Goal: Task Accomplishment & Management: Complete application form

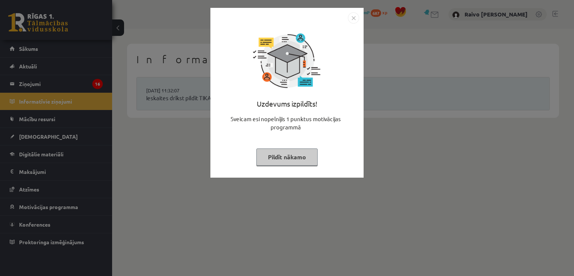
click at [285, 161] on button "Pildīt nākamo" at bounding box center [286, 156] width 61 height 17
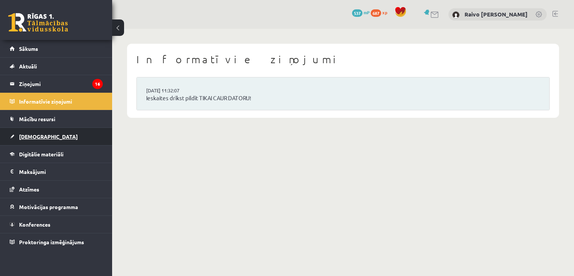
click at [43, 138] on link "[DEMOGRAPHIC_DATA]" at bounding box center [56, 136] width 93 height 17
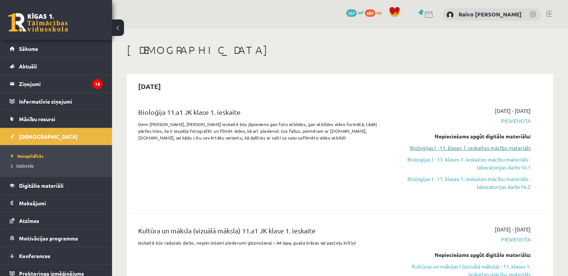
click at [478, 148] on link "Bioloģijas I - 11. klases 1. ieskaites mācību materiāls" at bounding box center [469, 148] width 123 height 8
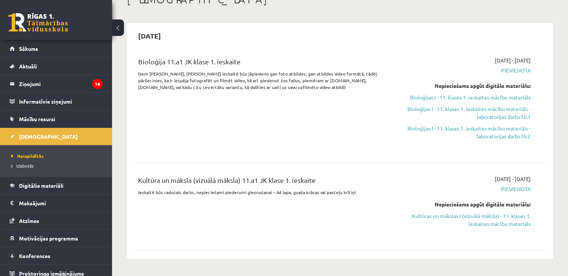
scroll to position [37, 0]
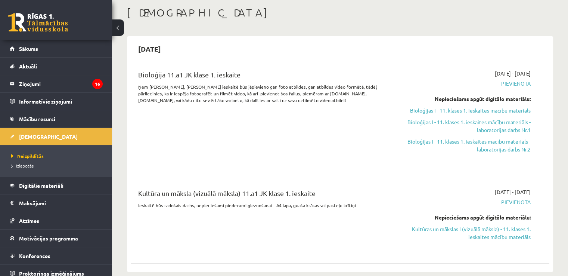
click at [512, 84] on span "Pievienota" at bounding box center [469, 84] width 123 height 8
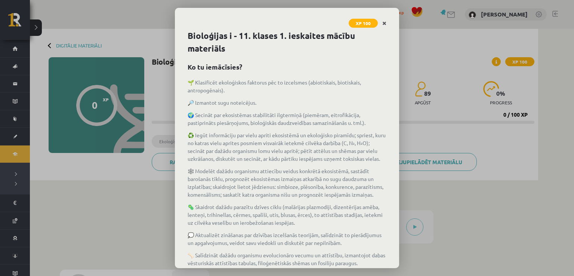
click at [386, 22] on icon "Close" at bounding box center [384, 23] width 4 height 5
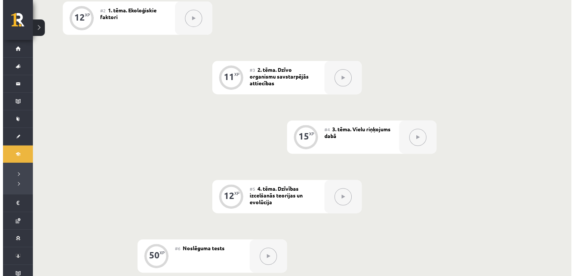
scroll to position [81, 0]
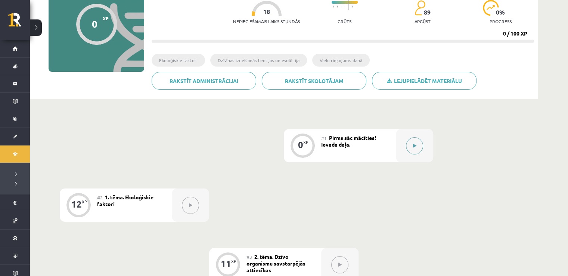
click at [411, 151] on button at bounding box center [414, 145] width 17 height 17
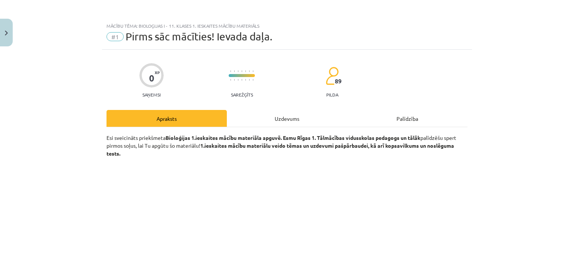
click at [275, 121] on div "Uzdevums" at bounding box center [287, 118] width 120 height 17
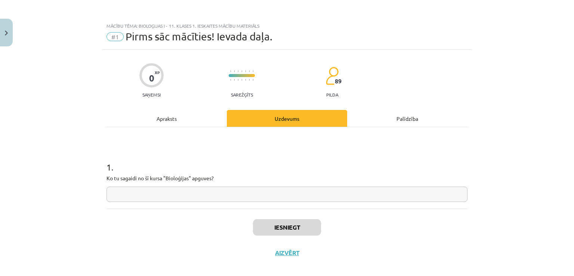
scroll to position [8, 0]
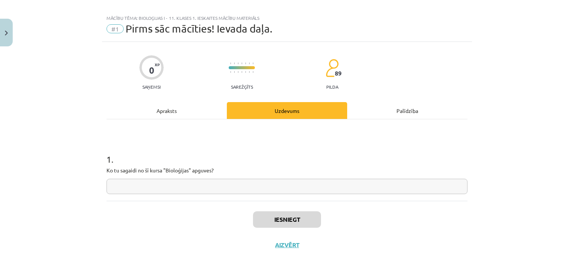
click at [203, 187] on input "text" at bounding box center [286, 186] width 361 height 15
type input "******"
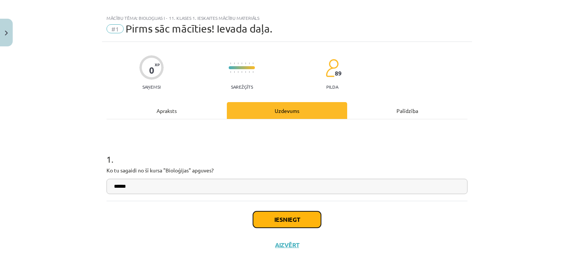
click at [291, 213] on button "Iesniegt" at bounding box center [287, 219] width 68 height 16
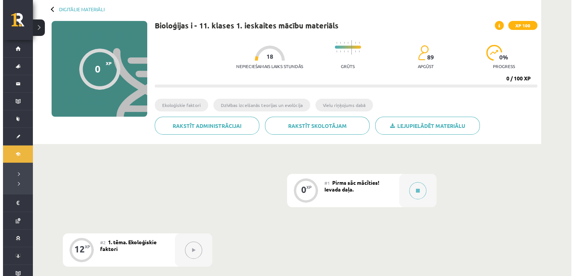
scroll to position [75, 0]
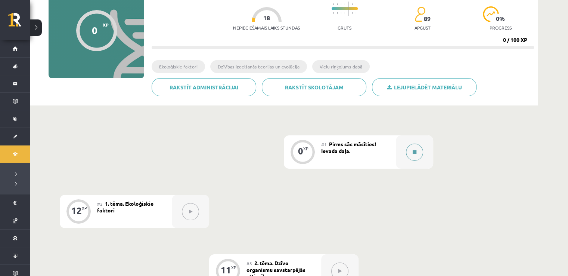
click at [414, 149] on button at bounding box center [414, 151] width 17 height 17
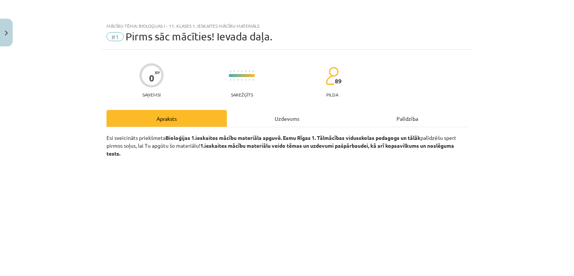
click at [297, 118] on div "Uzdevums" at bounding box center [287, 118] width 120 height 17
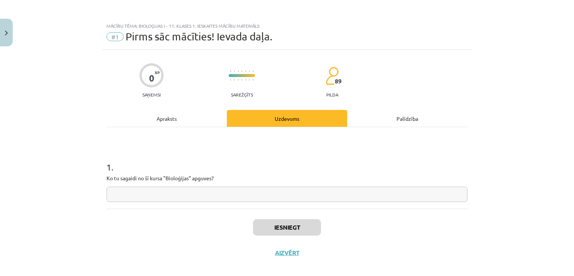
scroll to position [8, 0]
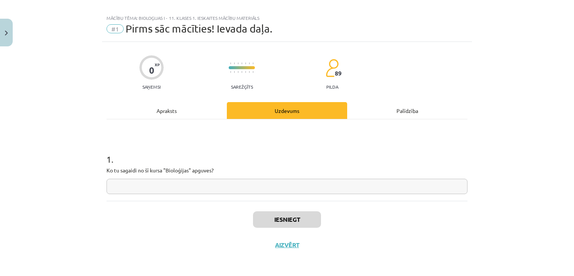
click at [276, 186] on input "text" at bounding box center [286, 186] width 361 height 15
type input "******"
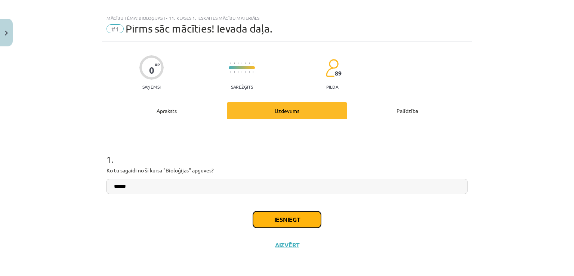
click at [300, 217] on button "Iesniegt" at bounding box center [287, 219] width 68 height 16
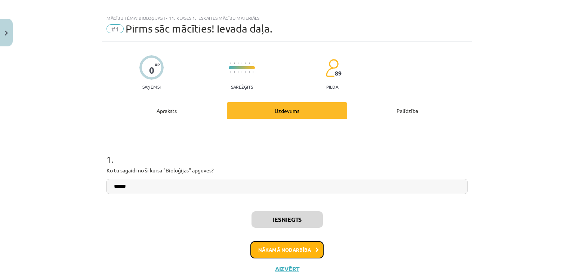
click at [315, 248] on icon at bounding box center [316, 249] width 3 height 5
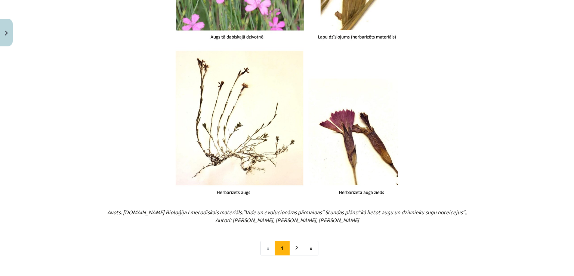
scroll to position [943, 0]
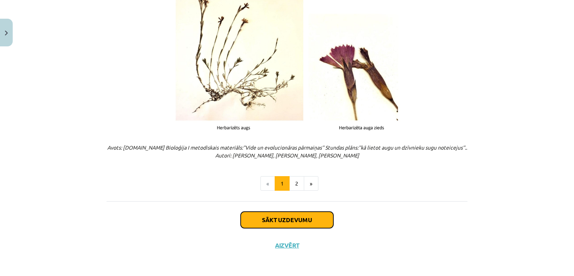
click at [290, 216] on button "Sākt uzdevumu" at bounding box center [287, 219] width 93 height 16
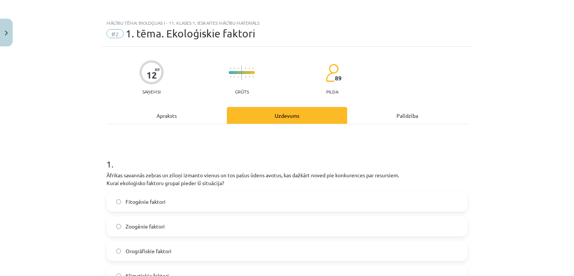
scroll to position [0, 0]
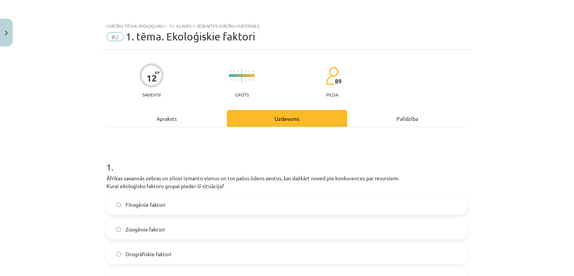
click at [152, 232] on span "Zoogēnie faktori" at bounding box center [145, 229] width 39 height 8
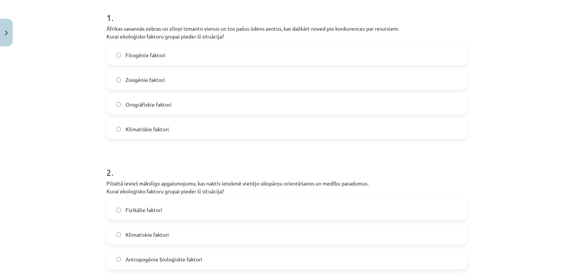
scroll to position [187, 0]
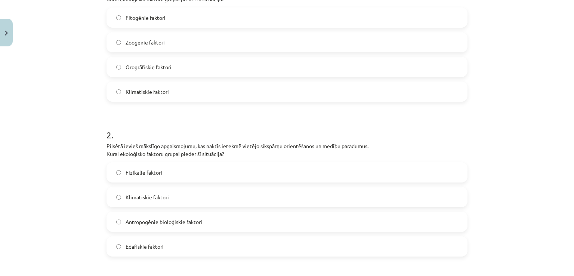
click at [140, 224] on span "Antropogēnie bioloģiskie faktori" at bounding box center [164, 222] width 77 height 8
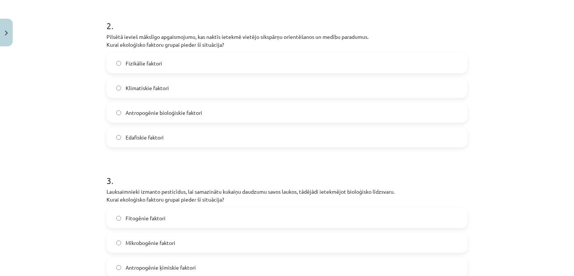
scroll to position [299, 0]
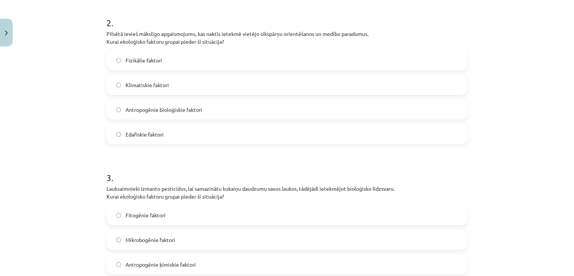
click at [157, 65] on label "Fizikālie faktori" at bounding box center [286, 60] width 359 height 19
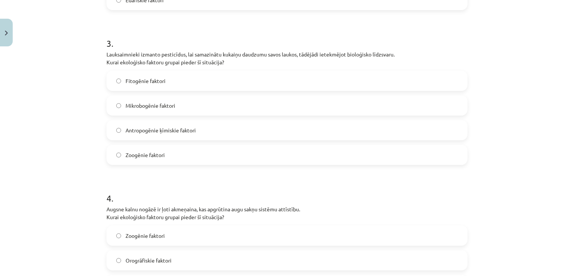
scroll to position [414, 0]
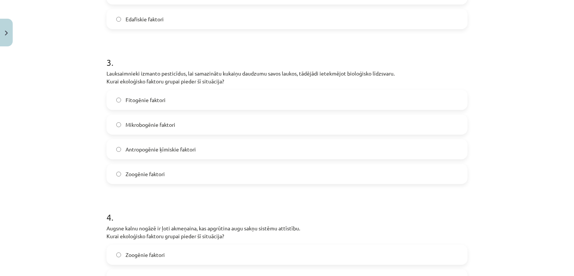
click at [156, 126] on span "Mikrobogēnie faktori" at bounding box center [151, 125] width 50 height 8
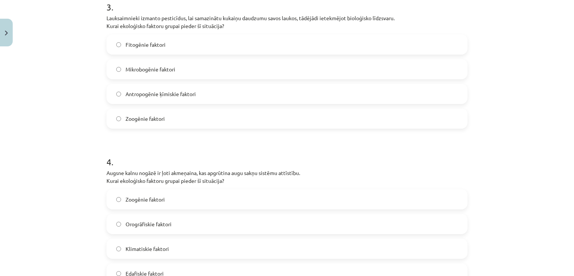
scroll to position [563, 0]
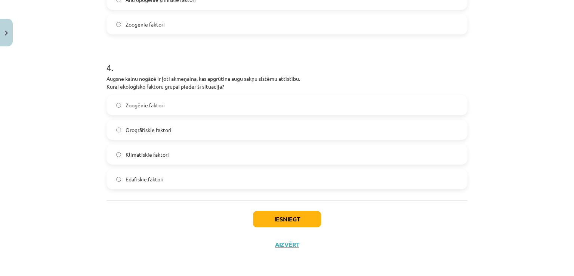
click at [137, 182] on span "Edafiskie faktori" at bounding box center [145, 179] width 38 height 8
click at [184, 154] on label "Klimatiskie faktori" at bounding box center [286, 154] width 359 height 19
click at [272, 225] on button "Iesniegt" at bounding box center [287, 219] width 68 height 16
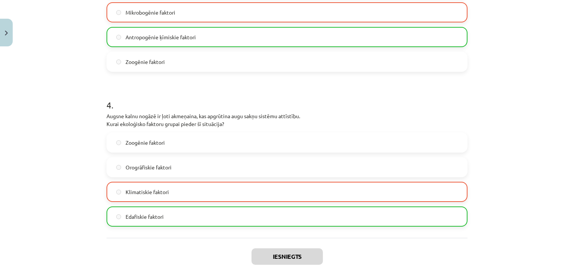
scroll to position [587, 0]
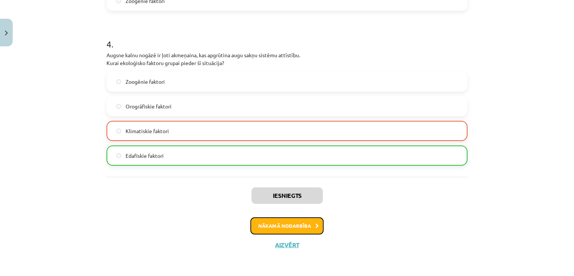
click at [278, 223] on button "Nākamā nodarbība" at bounding box center [286, 225] width 73 height 17
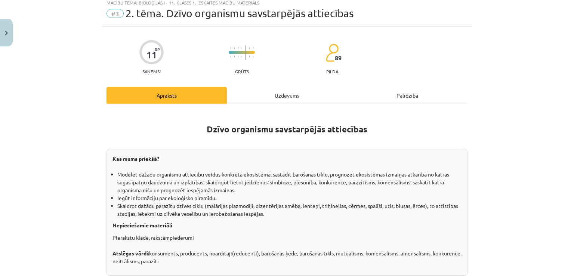
scroll to position [19, 0]
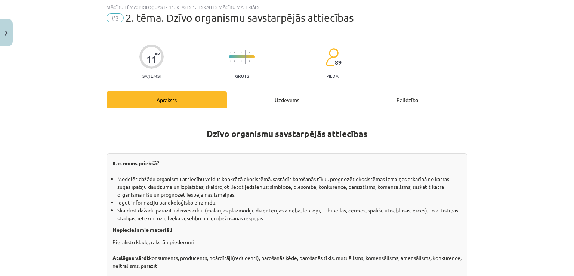
click at [261, 105] on div "Uzdevums" at bounding box center [287, 99] width 120 height 17
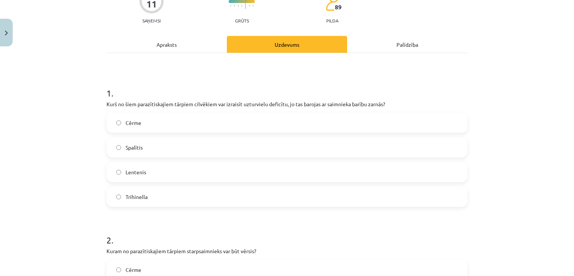
scroll to position [75, 0]
click at [156, 171] on label "Lentenis" at bounding box center [286, 171] width 359 height 19
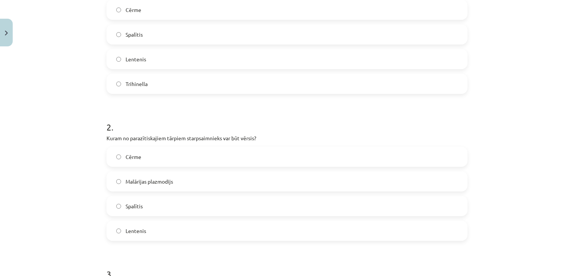
scroll to position [224, 0]
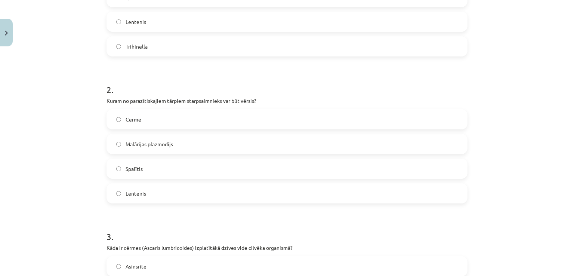
click at [138, 194] on span "Lentenis" at bounding box center [136, 193] width 21 height 8
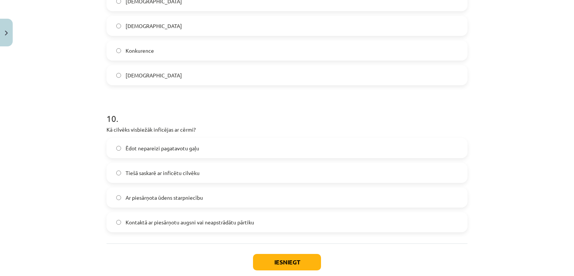
scroll to position [1413, 0]
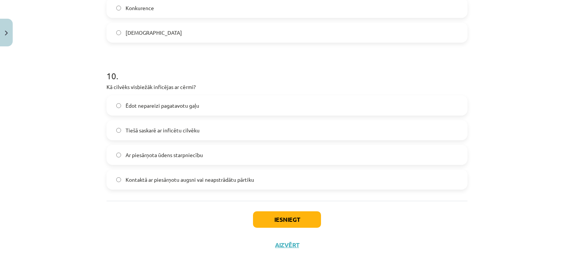
click at [130, 181] on span "Kontaktā ar piesārņotu augsni vai neapstrādātu pārtiku" at bounding box center [190, 180] width 129 height 8
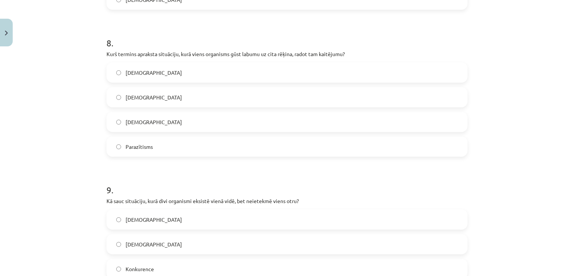
scroll to position [1151, 0]
click at [182, 152] on label "Parazītisms" at bounding box center [286, 147] width 359 height 19
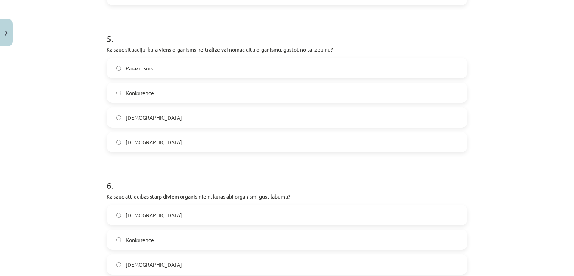
scroll to position [703, 0]
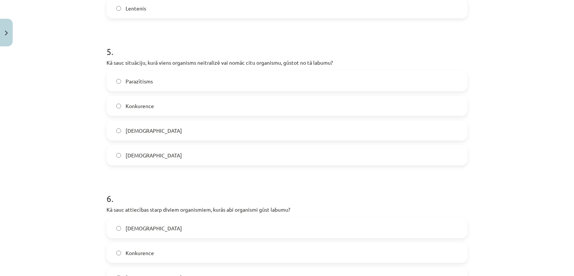
click at [170, 108] on label "Konkurence" at bounding box center [286, 105] width 359 height 19
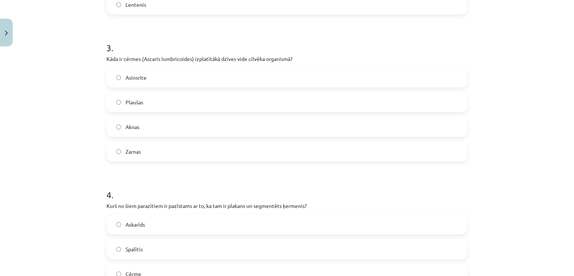
scroll to position [404, 0]
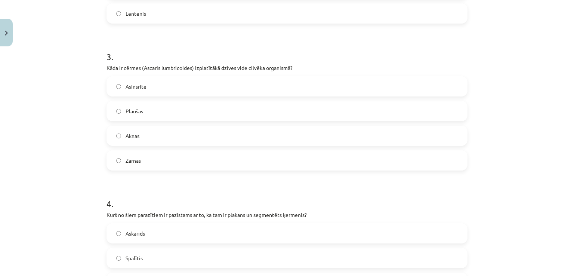
click at [126, 163] on span "Zarnas" at bounding box center [133, 161] width 15 height 8
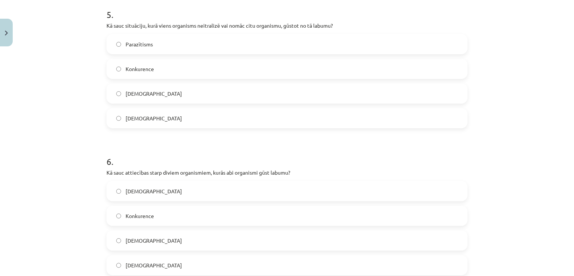
scroll to position [778, 0]
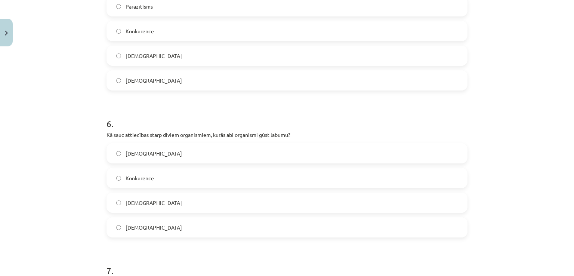
click at [145, 228] on span "Mutuālisms" at bounding box center [154, 227] width 56 height 8
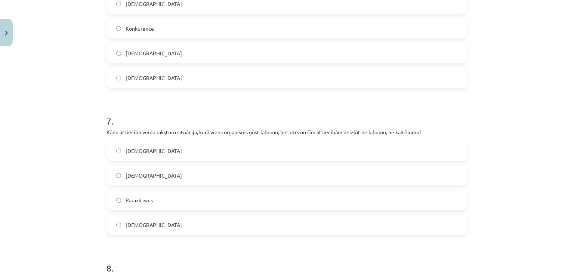
click at [152, 154] on span "Komensālisms" at bounding box center [154, 151] width 56 height 8
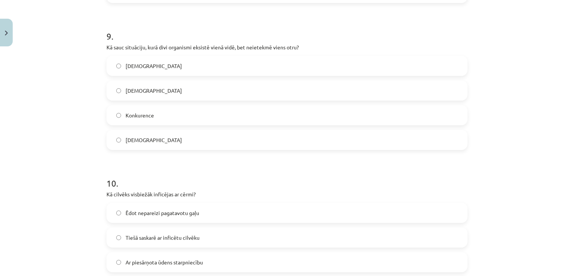
scroll to position [1301, 0]
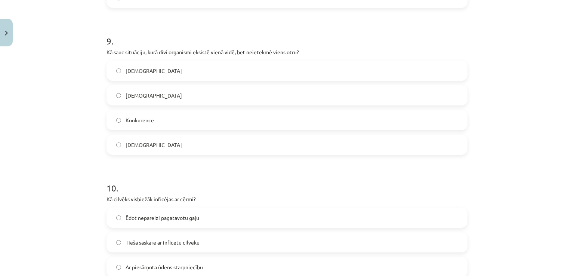
click at [179, 145] on label "Neitrālisms" at bounding box center [286, 144] width 359 height 19
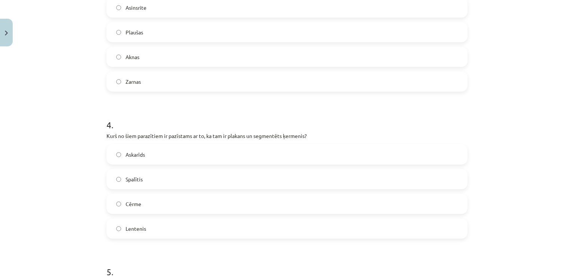
scroll to position [479, 0]
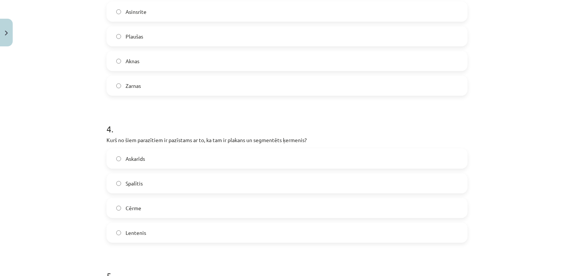
click at [140, 178] on label "Spalītis" at bounding box center [286, 183] width 359 height 19
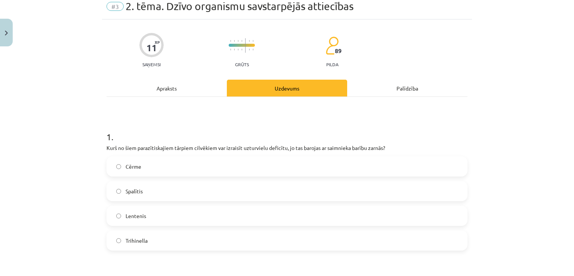
scroll to position [1413, 0]
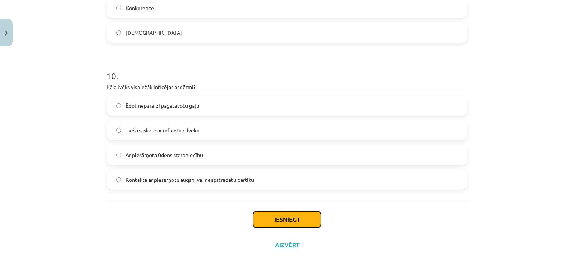
click at [266, 216] on button "Iesniegt" at bounding box center [287, 219] width 68 height 16
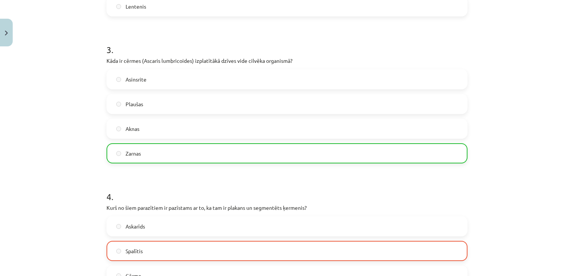
scroll to position [299, 0]
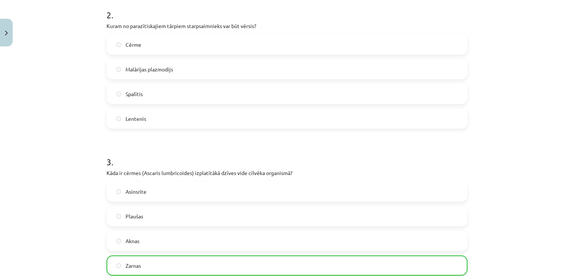
click at [191, 45] on label "Cērme" at bounding box center [286, 44] width 359 height 19
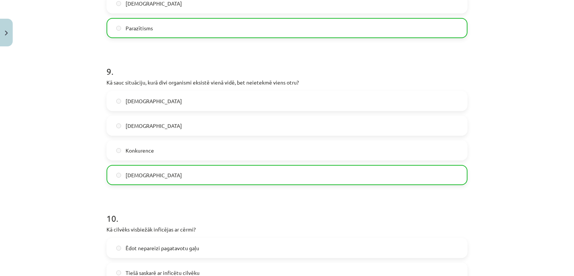
scroll to position [1436, 0]
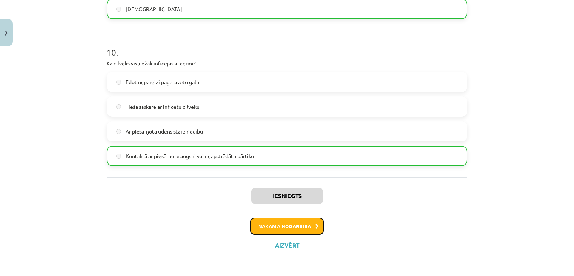
click at [281, 222] on button "Nākamā nodarbība" at bounding box center [286, 225] width 73 height 17
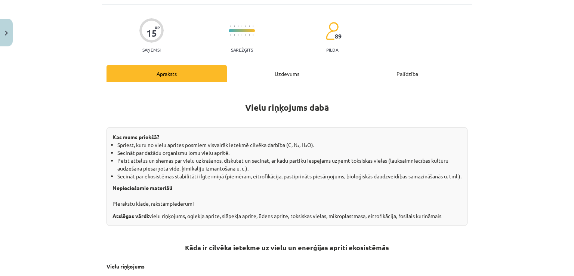
scroll to position [0, 0]
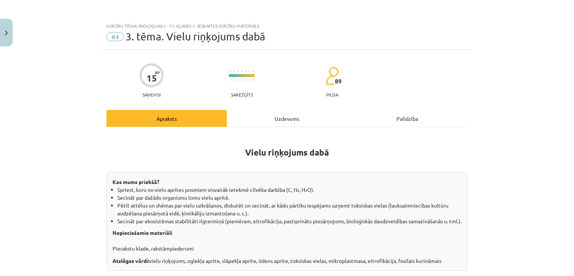
click at [287, 121] on div "Uzdevums" at bounding box center [287, 118] width 120 height 17
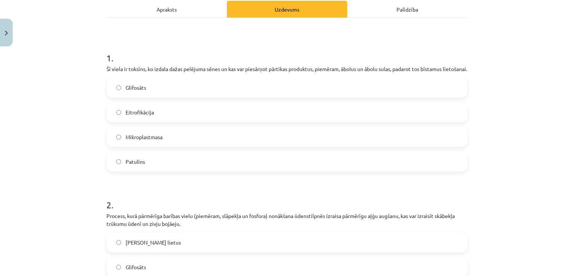
scroll to position [112, 0]
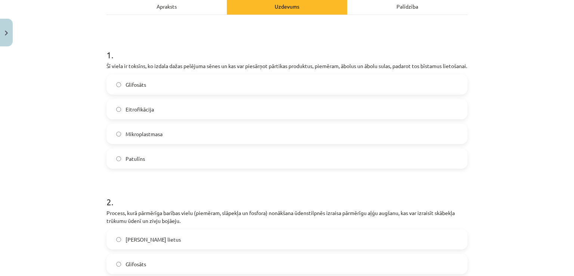
click at [181, 163] on label "Patulīns" at bounding box center [286, 158] width 359 height 19
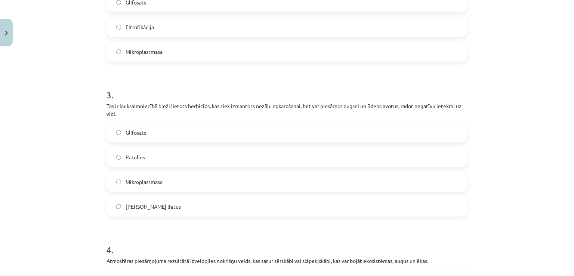
scroll to position [411, 0]
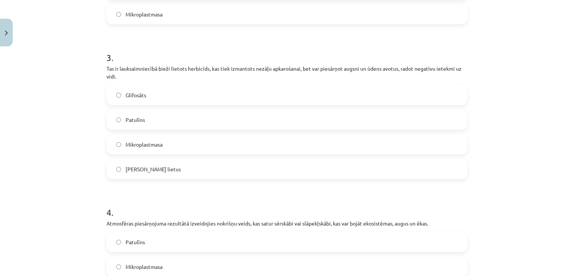
click at [152, 104] on label "Glifosāts" at bounding box center [286, 95] width 359 height 19
click at [161, 147] on label "Mikroplastmasa" at bounding box center [286, 144] width 359 height 19
click at [147, 173] on span "Skābais lietus" at bounding box center [153, 169] width 55 height 8
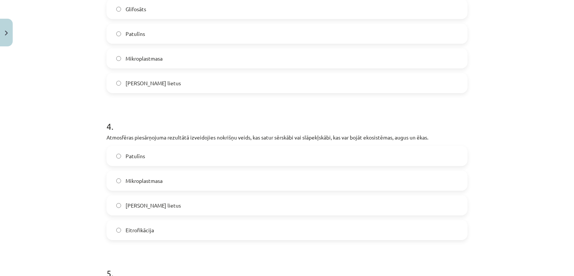
scroll to position [598, 0]
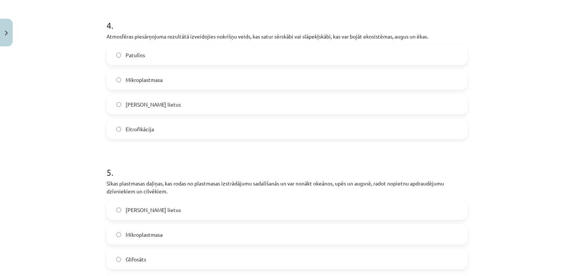
click at [217, 111] on label "Skābais lietus" at bounding box center [286, 104] width 359 height 19
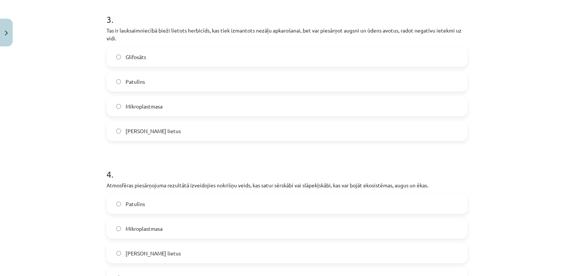
scroll to position [448, 0]
click at [143, 109] on label "Mikroplastmasa" at bounding box center [286, 107] width 359 height 19
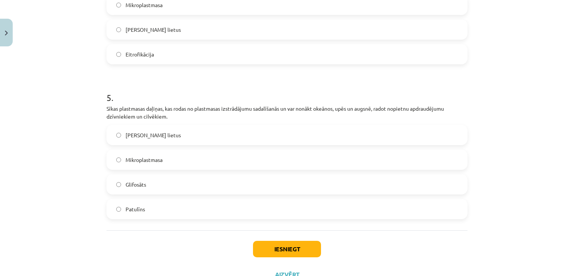
scroll to position [710, 0]
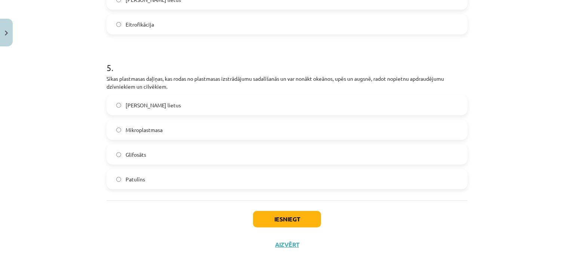
click at [193, 132] on label "Mikroplastmasa" at bounding box center [286, 129] width 359 height 19
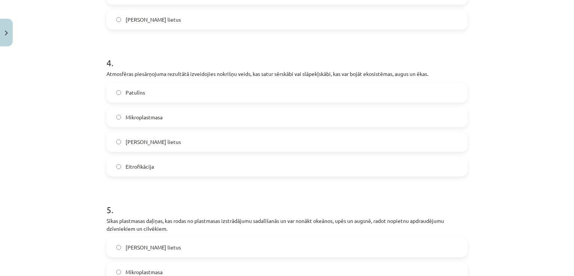
scroll to position [486, 0]
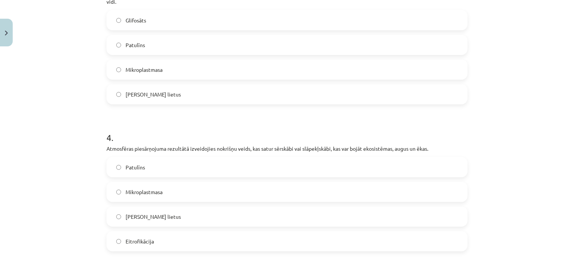
click at [154, 28] on label "Glifosāts" at bounding box center [286, 20] width 359 height 19
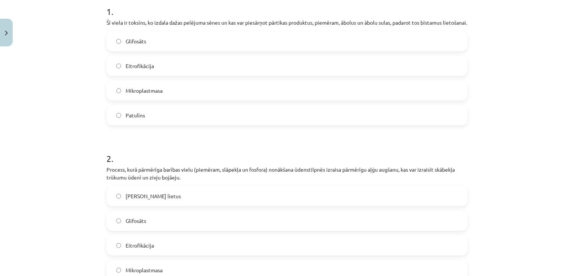
scroll to position [149, 0]
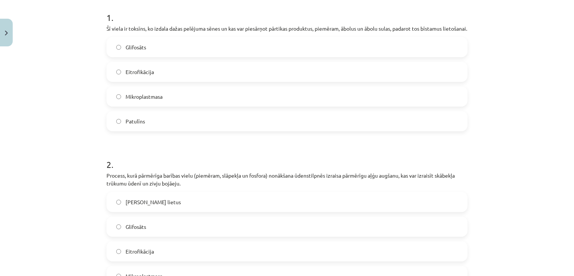
click at [142, 260] on label "Eitrofikācija" at bounding box center [286, 251] width 359 height 19
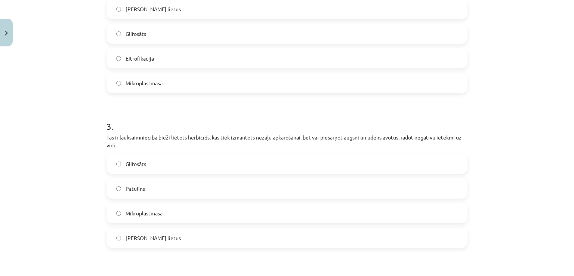
scroll to position [374, 0]
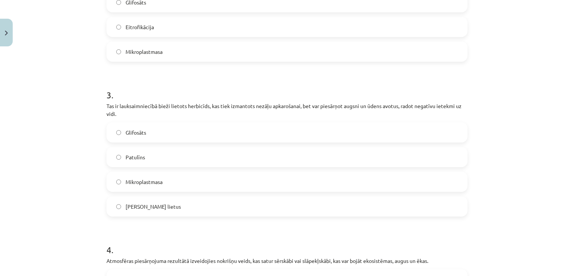
drag, startPoint x: 563, startPoint y: 176, endPoint x: 574, endPoint y: 176, distance: 10.1
click at [572, 184] on div "Mācību tēma: Bioloģijas i - 11. klases 1. ieskaites mācību materiāls #4 3. tēma…" at bounding box center [287, 138] width 574 height 276
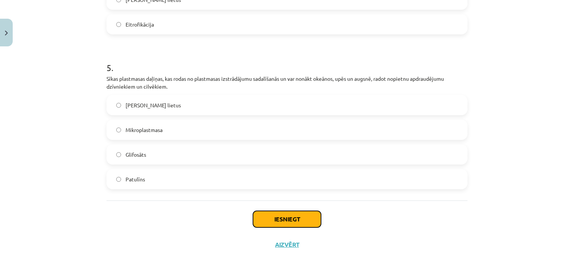
click at [272, 226] on button "Iesniegt" at bounding box center [287, 219] width 68 height 16
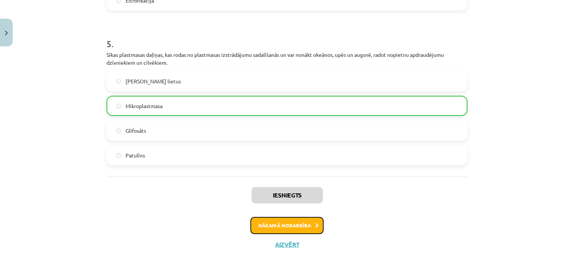
click at [267, 220] on button "Nākamā nodarbība" at bounding box center [286, 225] width 73 height 17
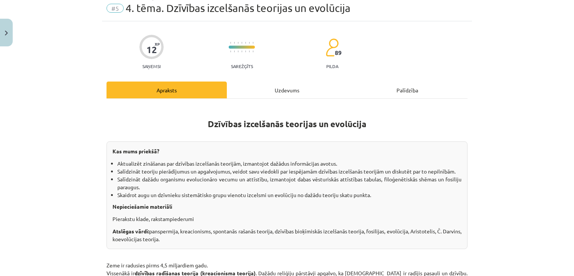
scroll to position [19, 0]
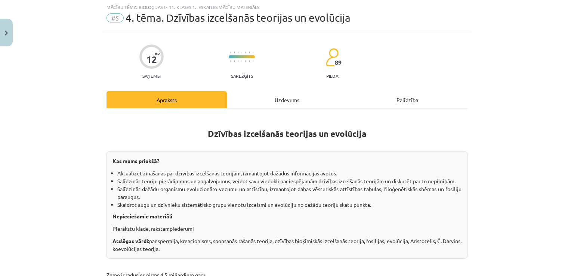
click at [271, 96] on div "Uzdevums" at bounding box center [287, 99] width 120 height 17
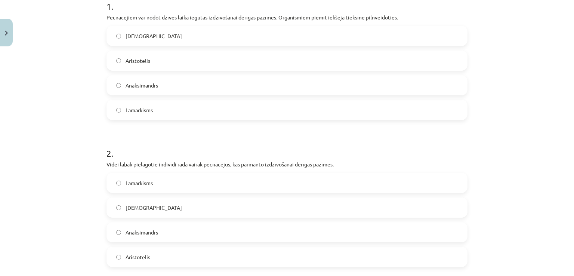
scroll to position [161, 0]
click at [149, 230] on span "Anaksimandrs" at bounding box center [142, 232] width 33 height 8
click at [157, 186] on label "Lamarkisms" at bounding box center [286, 182] width 359 height 19
click at [149, 55] on label "Aristotelis" at bounding box center [286, 60] width 359 height 19
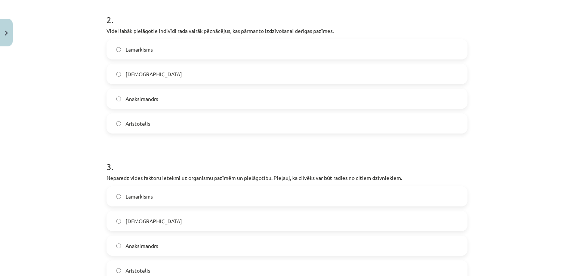
scroll to position [348, 0]
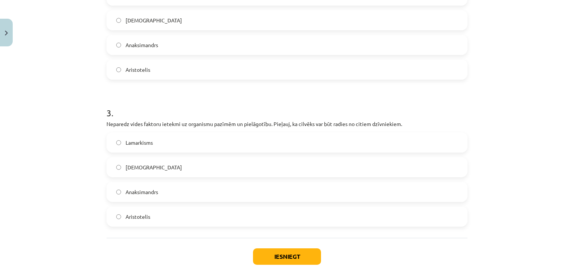
click at [140, 166] on span "Darvinisms" at bounding box center [154, 167] width 56 height 8
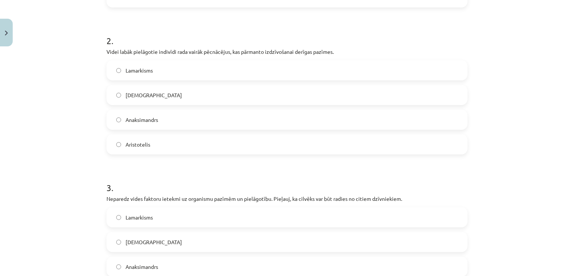
scroll to position [385, 0]
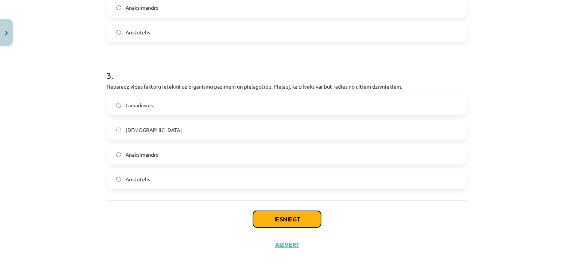
click at [288, 222] on button "Iesniegt" at bounding box center [287, 219] width 68 height 16
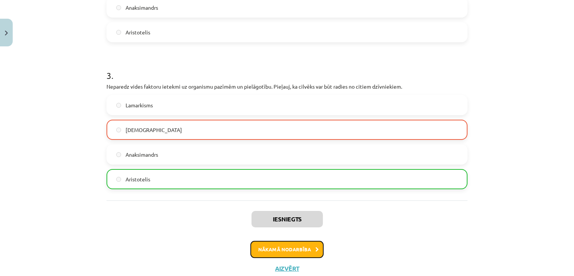
click at [291, 248] on button "Nākamā nodarbība" at bounding box center [286, 249] width 73 height 17
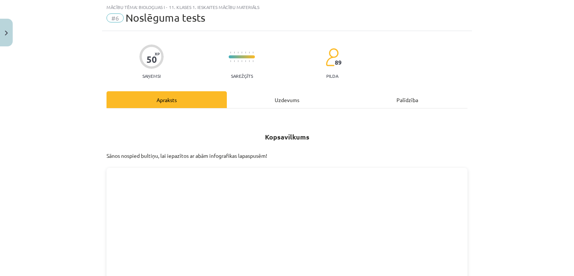
scroll to position [0, 0]
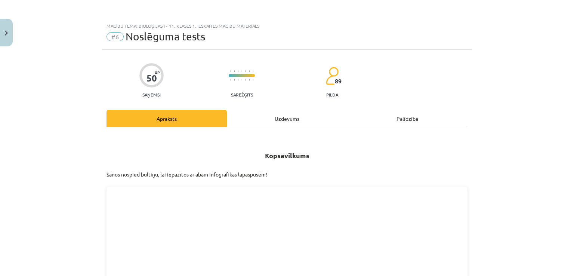
click at [287, 118] on div "Uzdevums" at bounding box center [287, 118] width 120 height 17
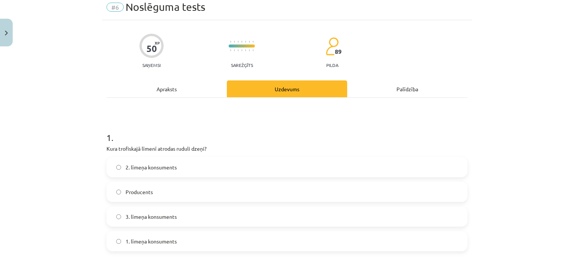
scroll to position [75, 0]
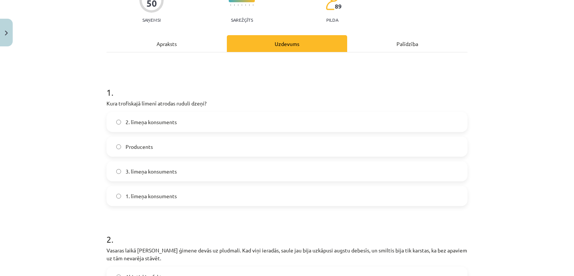
click at [147, 166] on label "3. līmeņa konsuments" at bounding box center [286, 171] width 359 height 19
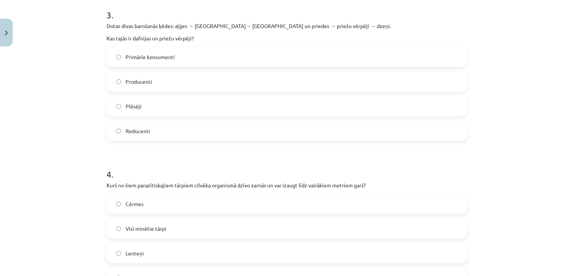
scroll to position [523, 0]
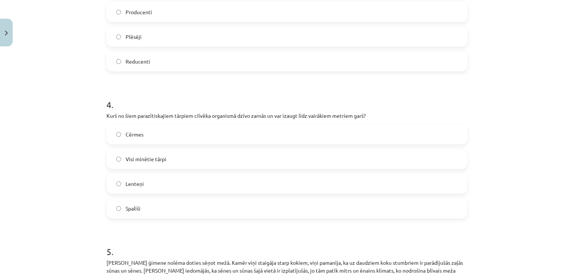
click at [182, 188] on label "Lenteņi" at bounding box center [286, 183] width 359 height 19
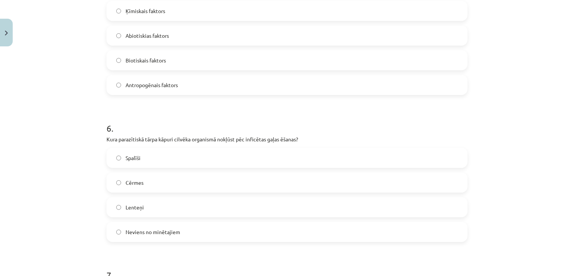
scroll to position [822, 0]
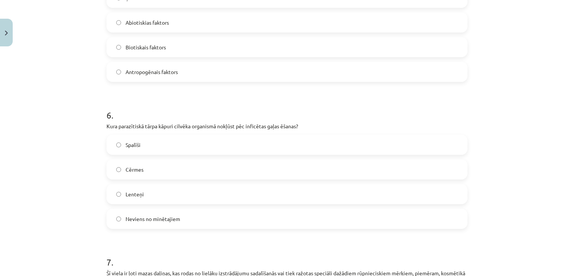
click at [167, 189] on label "Lenteņi" at bounding box center [286, 194] width 359 height 19
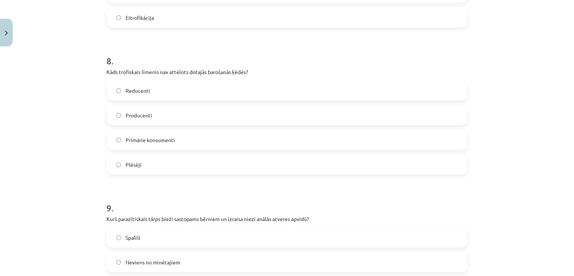
scroll to position [1144, 0]
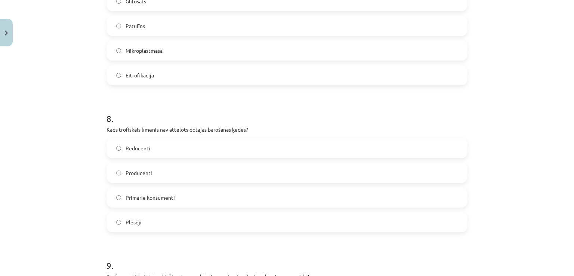
click at [185, 139] on label "Reducenti" at bounding box center [286, 148] width 359 height 19
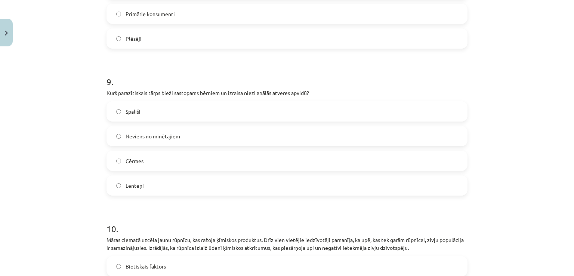
scroll to position [1331, 0]
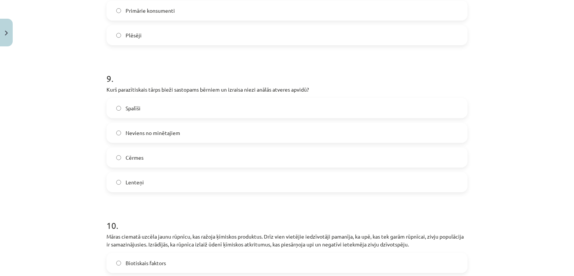
click at [166, 104] on label "Spalīši" at bounding box center [286, 108] width 359 height 19
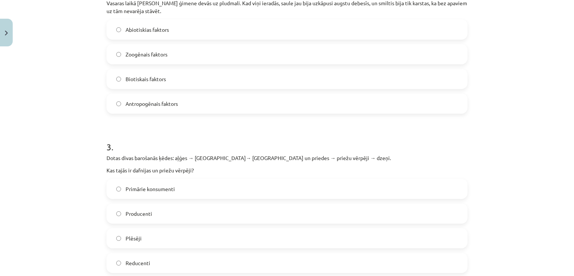
scroll to position [359, 0]
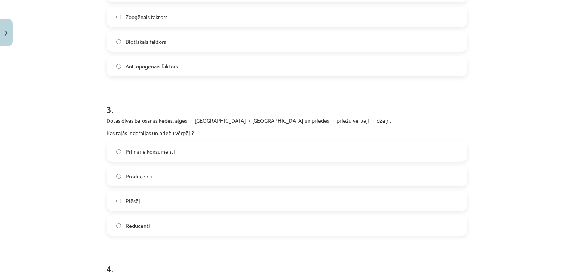
click at [223, 158] on label "Primārie konsumenti" at bounding box center [286, 151] width 359 height 19
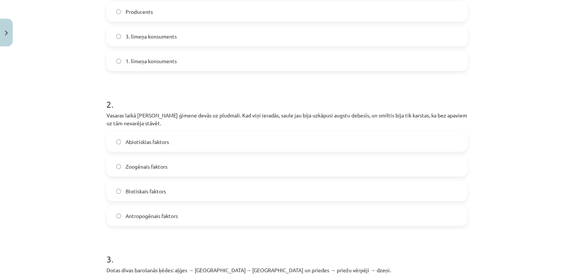
click at [151, 195] on label "Biotiskais faktors" at bounding box center [286, 191] width 359 height 19
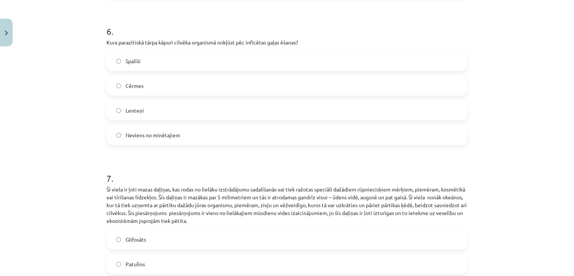
scroll to position [994, 0]
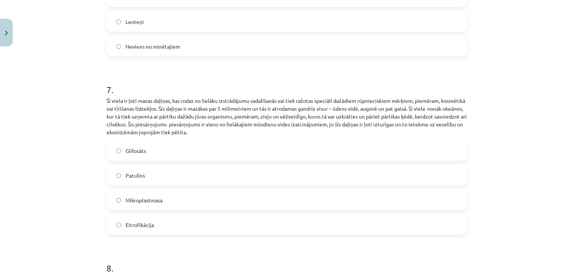
click at [177, 191] on label "Mikroplastmasa" at bounding box center [286, 200] width 359 height 19
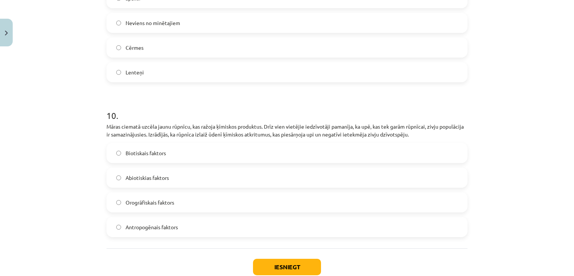
scroll to position [1443, 0]
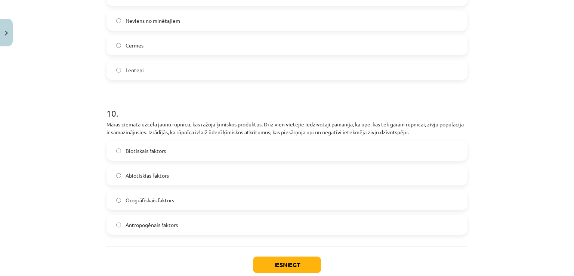
click at [165, 171] on span "Abiotiskias faktors" at bounding box center [147, 175] width 43 height 8
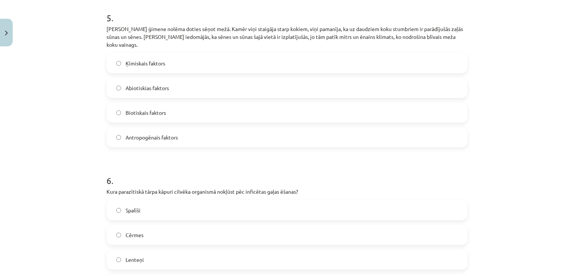
scroll to position [695, 0]
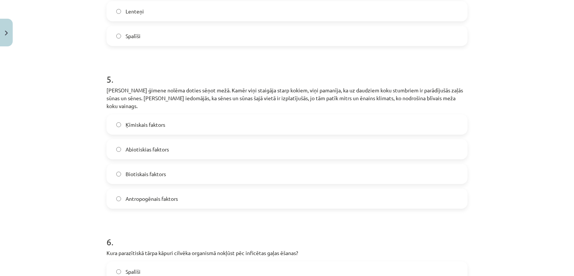
click at [142, 170] on span "Biotiskais faktors" at bounding box center [146, 174] width 40 height 8
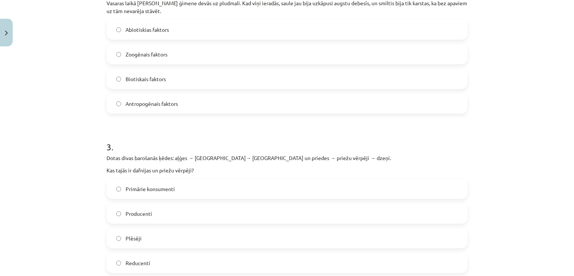
scroll to position [247, 0]
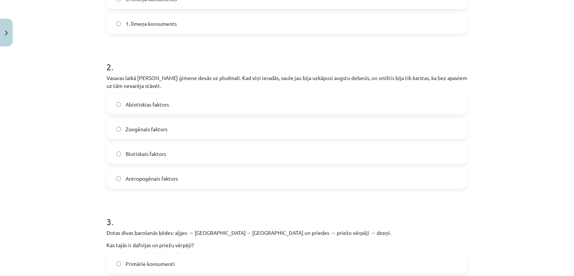
click at [143, 175] on span "Antropogēnais faktors" at bounding box center [152, 178] width 52 height 8
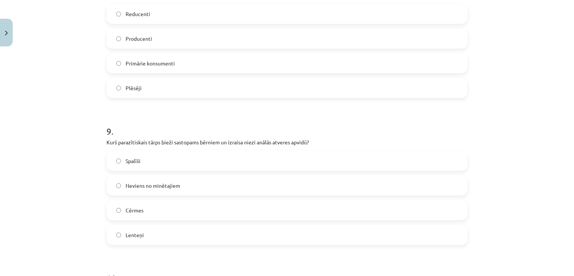
drag, startPoint x: 563, startPoint y: 213, endPoint x: 569, endPoint y: 224, distance: 13.1
click at [569, 224] on div "Mācību tēma: Bioloģijas i - 11. klases 1. ieskaites mācību materiāls #6 Noslēgu…" at bounding box center [287, 138] width 574 height 276
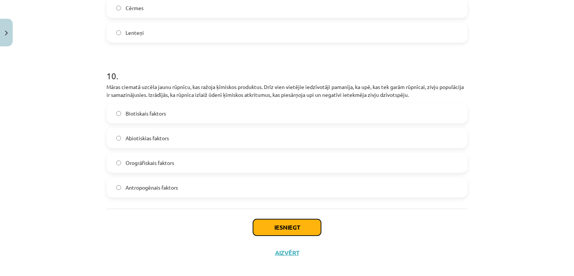
click at [273, 220] on button "Iesniegt" at bounding box center [287, 227] width 68 height 16
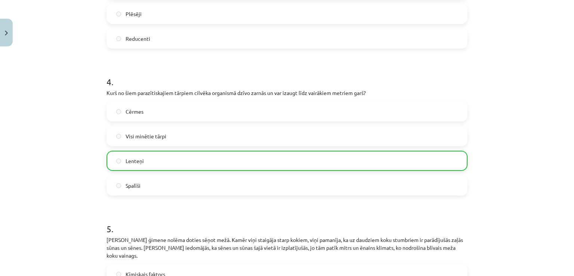
scroll to position [1504, 0]
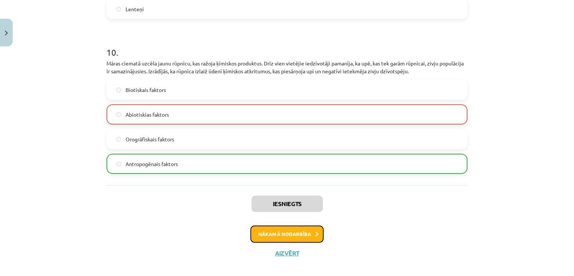
click at [272, 225] on button "Nākamā nodarbība" at bounding box center [286, 233] width 73 height 17
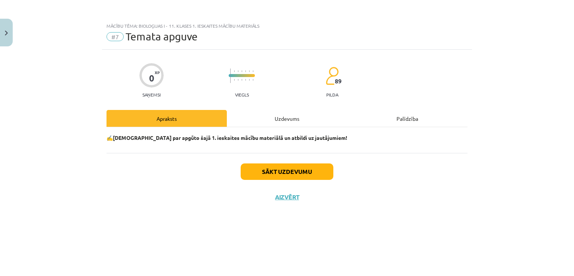
scroll to position [0, 0]
click at [281, 174] on button "Sākt uzdevumu" at bounding box center [287, 171] width 93 height 16
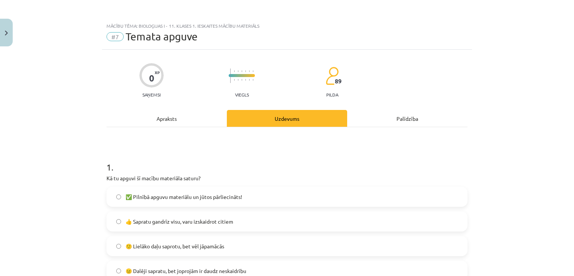
click at [182, 196] on span "✅ Pilnībā apguvu materiālu un jūtos pārliecināts!" at bounding box center [184, 197] width 117 height 8
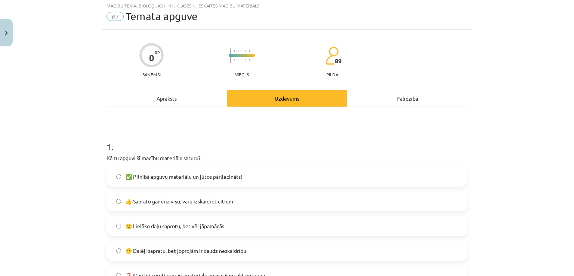
scroll to position [37, 0]
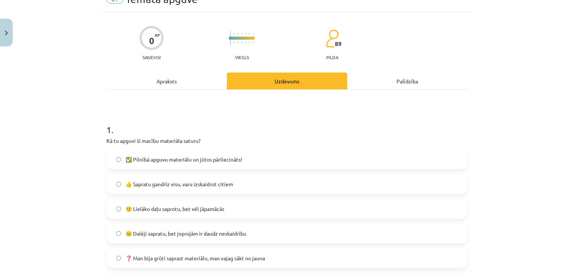
click at [202, 184] on span "👍 Sapratu gandrīz visu, varu izskaidrot citiem" at bounding box center [180, 184] width 108 height 8
click at [276, 199] on label "🙂 Lielāko daļu saprotu, bet vēl jāpamācās" at bounding box center [286, 208] width 359 height 19
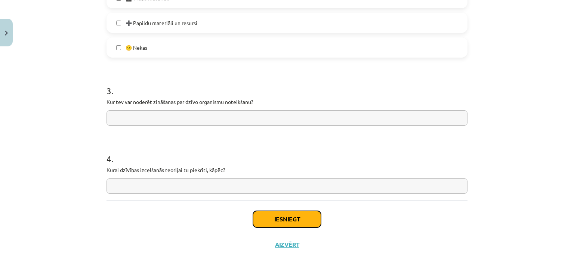
click at [281, 212] on button "Iesniegt" at bounding box center [287, 219] width 68 height 16
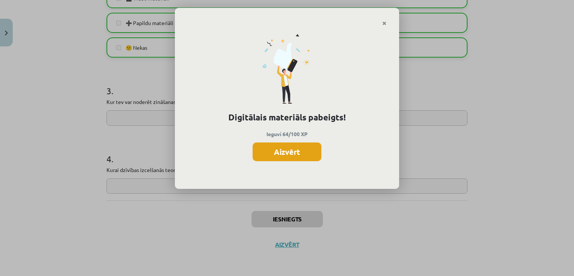
click at [265, 142] on button "Aizvērt" at bounding box center [287, 151] width 69 height 19
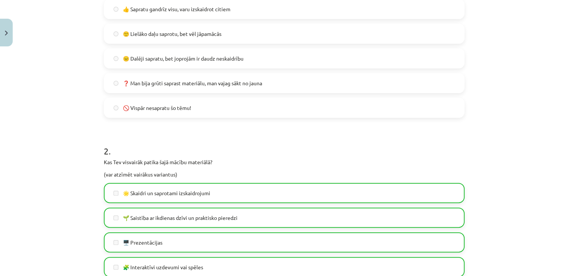
scroll to position [0, 0]
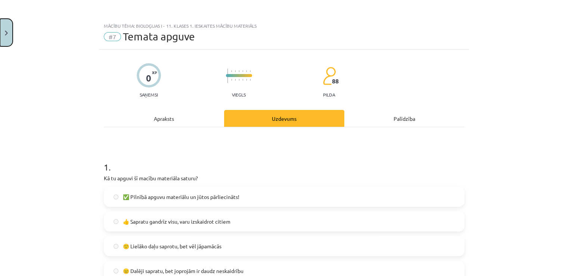
click at [3, 36] on button "Close" at bounding box center [6, 33] width 13 height 28
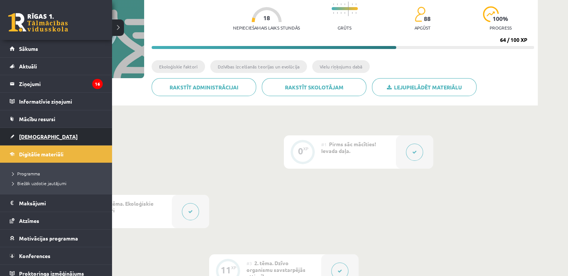
click at [37, 137] on span "[DEMOGRAPHIC_DATA]" at bounding box center [48, 136] width 59 height 7
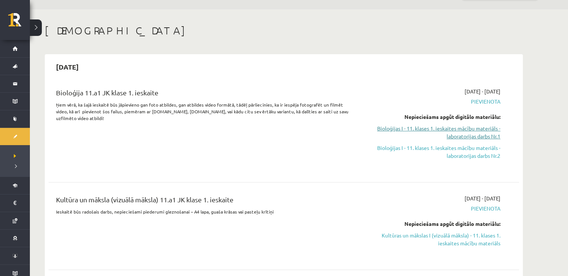
scroll to position [37, 0]
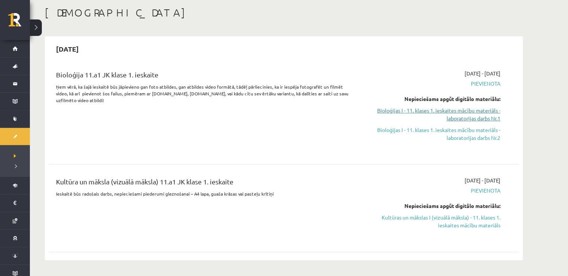
click at [465, 114] on link "Bioloģijas I - 11. klases 1. ieskaites mācību materiāls - laboratorijas darbs N…" at bounding box center [430, 114] width 141 height 16
click at [450, 108] on link "Bioloģijas I - 11. klases 1. ieskaites mācību materiāls - laboratorijas darbs N…" at bounding box center [430, 114] width 141 height 16
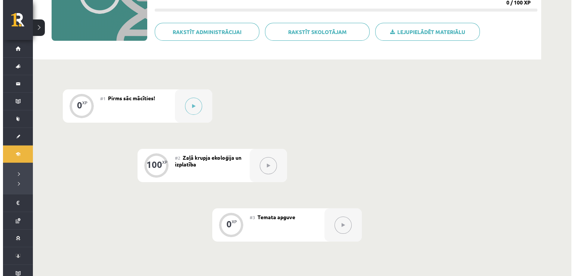
scroll to position [208, 0]
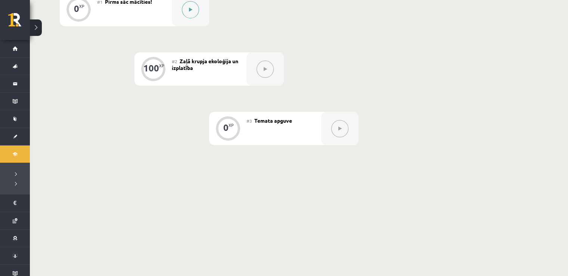
click at [191, 14] on button at bounding box center [190, 9] width 17 height 17
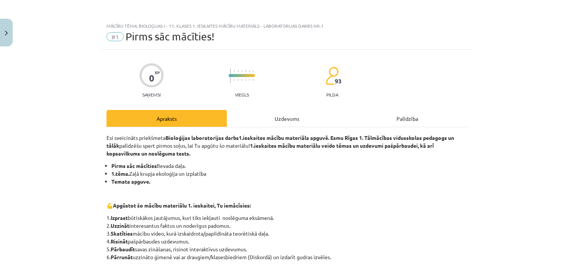
click at [311, 116] on div "Uzdevums" at bounding box center [287, 118] width 120 height 17
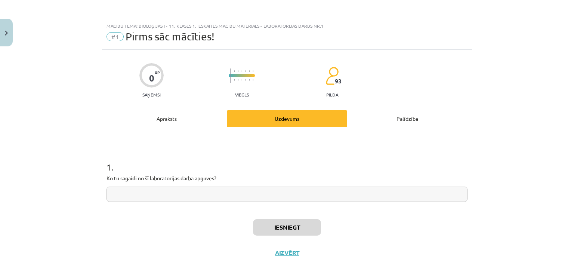
scroll to position [8, 0]
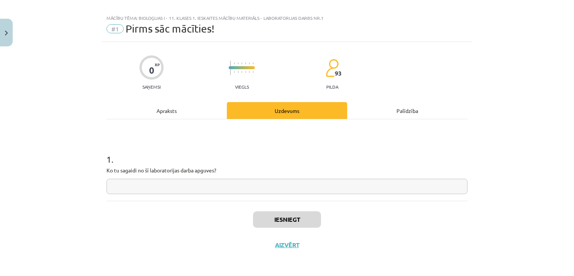
click at [241, 186] on input "text" at bounding box center [286, 186] width 361 height 15
type input "******"
click at [266, 208] on div "Iesniegt Aizvērt" at bounding box center [286, 227] width 361 height 52
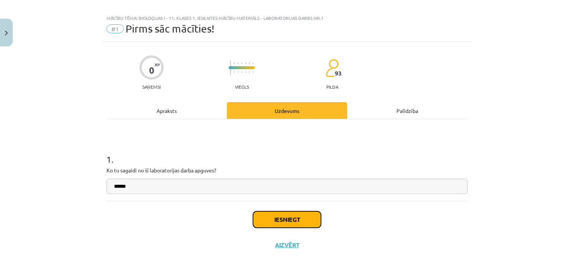
click at [266, 216] on button "Iesniegt" at bounding box center [287, 219] width 68 height 16
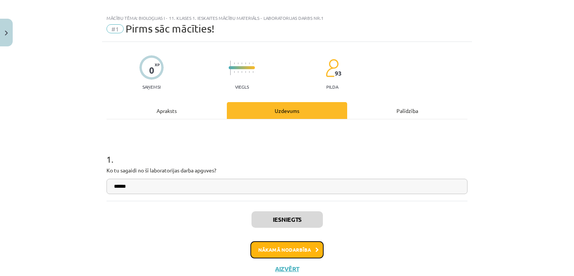
click at [275, 248] on button "Nākamā nodarbība" at bounding box center [286, 249] width 73 height 17
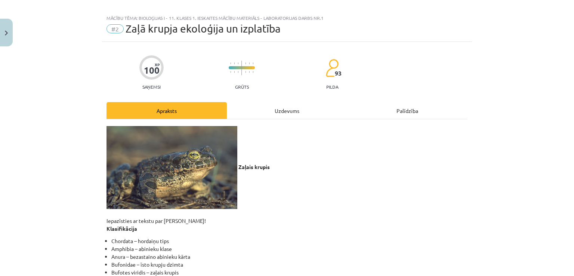
scroll to position [19, 0]
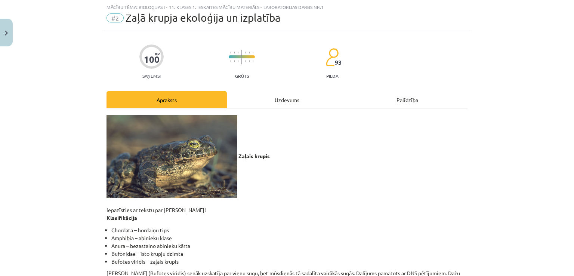
click at [280, 97] on div "Uzdevums" at bounding box center [287, 99] width 120 height 17
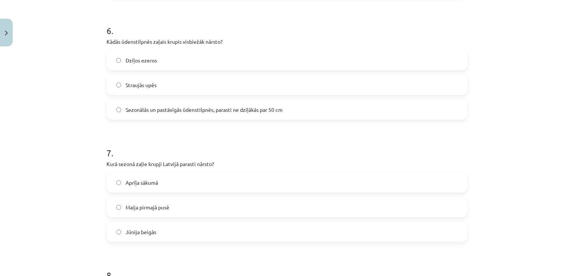
scroll to position [643, 0]
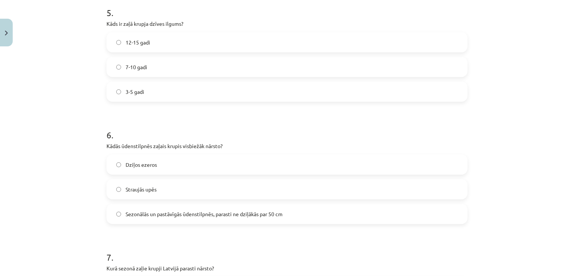
click at [129, 47] on label "12-15 gadi" at bounding box center [286, 42] width 359 height 19
click at [144, 74] on label "7-10 gadi" at bounding box center [286, 67] width 359 height 19
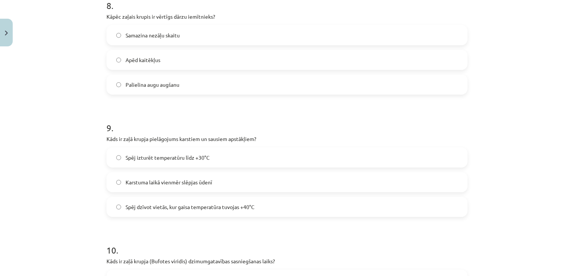
scroll to position [979, 0]
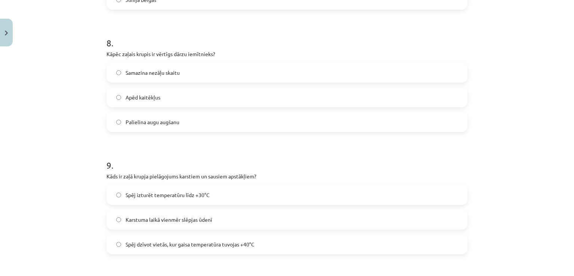
click at [145, 98] on span "Apēd kaitēkļus" at bounding box center [143, 97] width 35 height 8
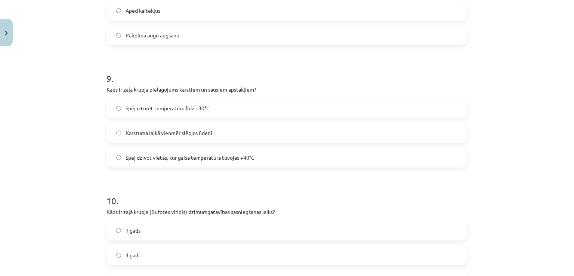
scroll to position [1129, 0]
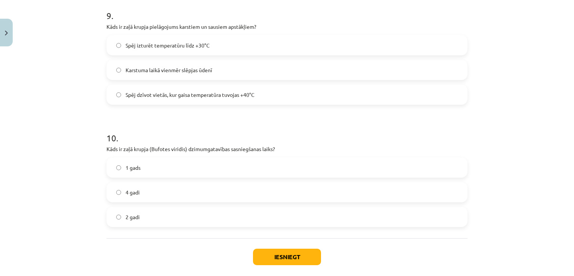
click at [320, 218] on label "2 gadi" at bounding box center [286, 216] width 359 height 19
click at [294, 95] on label "Spēj dzīvot vietās, kur gaisa temperatūra tuvojas +40°C" at bounding box center [286, 94] width 359 height 19
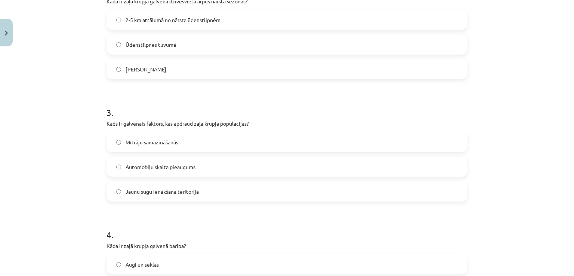
scroll to position [411, 0]
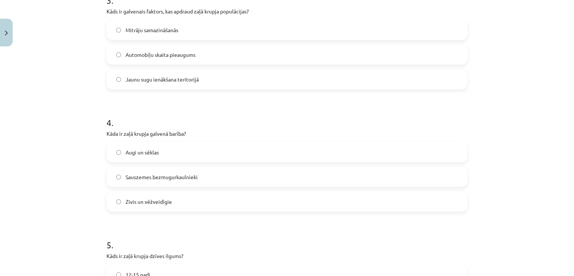
click at [240, 175] on label "Sauszemes bezmugurkaulnieki" at bounding box center [286, 176] width 359 height 19
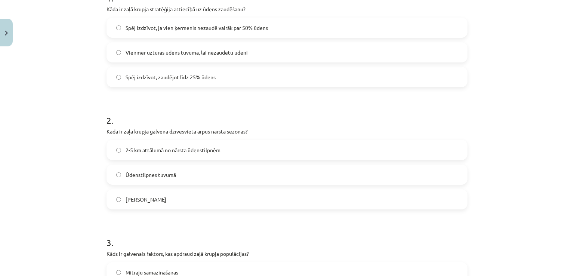
scroll to position [187, 0]
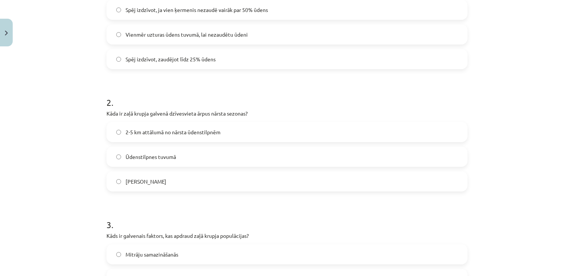
click at [174, 136] on label "2-5 km attālumā no nārsta ūdenstilpnēm" at bounding box center [286, 132] width 359 height 19
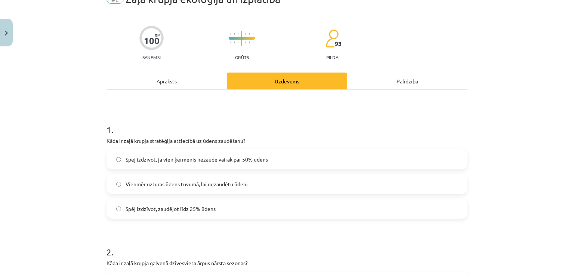
scroll to position [37, 0]
click at [184, 214] on label "Spēj izdzīvot, zaudējot līdz 25% ūdens" at bounding box center [286, 208] width 359 height 19
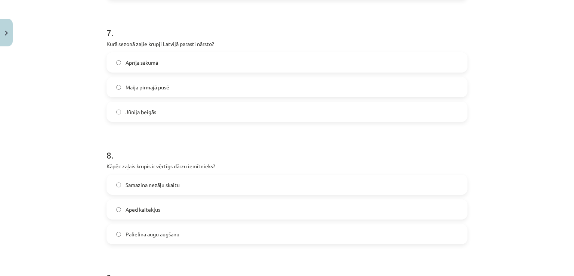
scroll to position [755, 0]
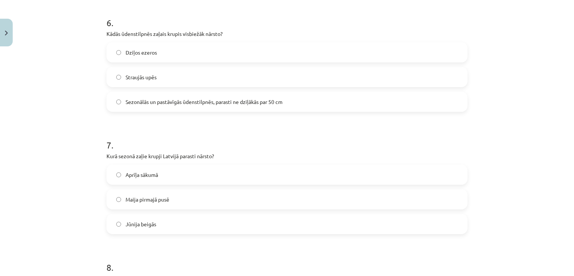
click at [169, 198] on label "Maija pirmajā pusē" at bounding box center [286, 199] width 359 height 19
click at [183, 167] on label "Aprīļa sākumā" at bounding box center [286, 174] width 359 height 19
click at [179, 193] on label "Maija pirmajā pusē" at bounding box center [286, 199] width 359 height 19
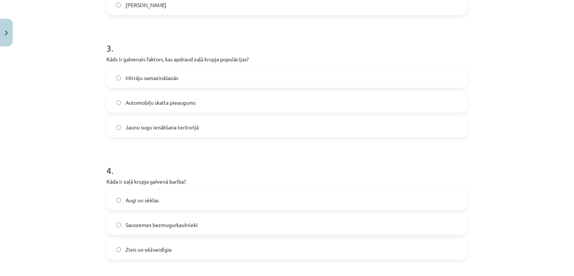
scroll to position [307, 0]
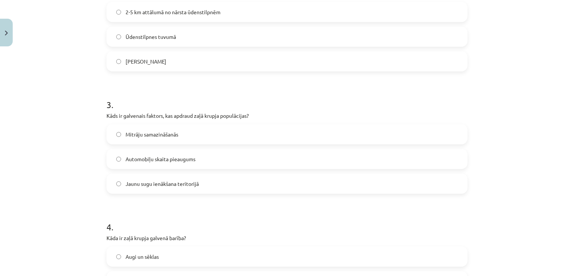
click at [209, 139] on label "Mitrāju samazināšanās" at bounding box center [286, 134] width 359 height 19
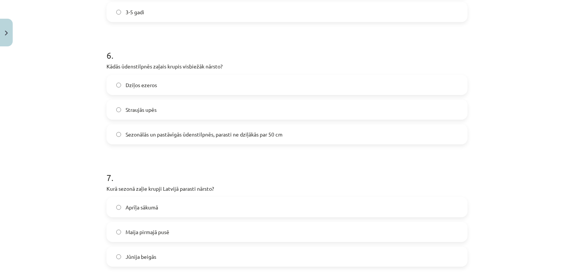
scroll to position [718, 0]
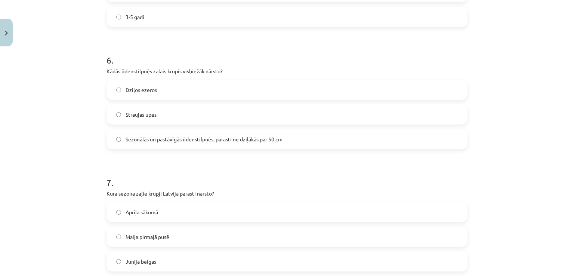
click at [165, 92] on label "Dziļos ezeros" at bounding box center [286, 89] width 359 height 19
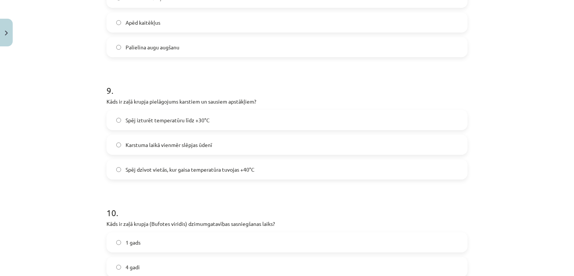
scroll to position [1166, 0]
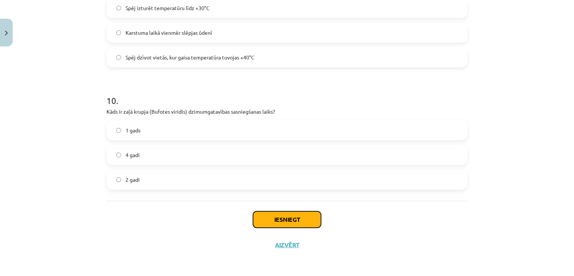
click at [299, 221] on button "Iesniegt" at bounding box center [287, 219] width 68 height 16
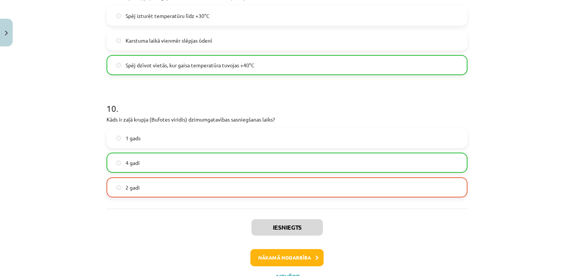
scroll to position [1190, 0]
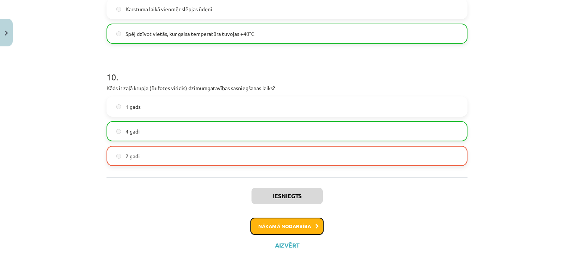
click at [288, 222] on button "Nākamā nodarbība" at bounding box center [286, 225] width 73 height 17
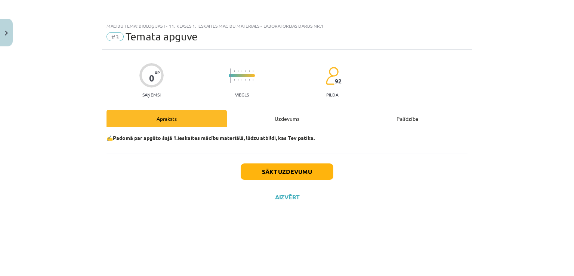
scroll to position [0, 0]
click at [290, 176] on button "Sākt uzdevumu" at bounding box center [287, 171] width 93 height 16
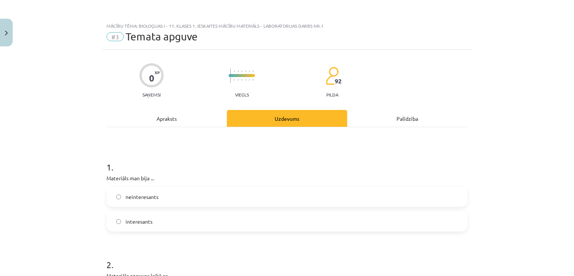
click at [150, 222] on label "interesants" at bounding box center [286, 221] width 359 height 19
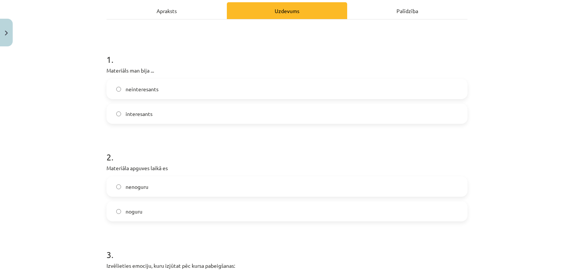
scroll to position [224, 0]
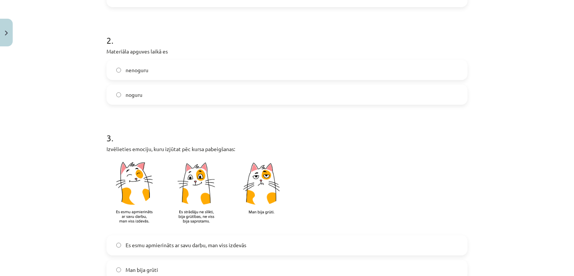
click at [158, 68] on label "nenoguru" at bounding box center [286, 70] width 359 height 19
click at [163, 247] on span "Es esmu apmierināts ar savu darbu, man viss izdevās" at bounding box center [186, 245] width 121 height 8
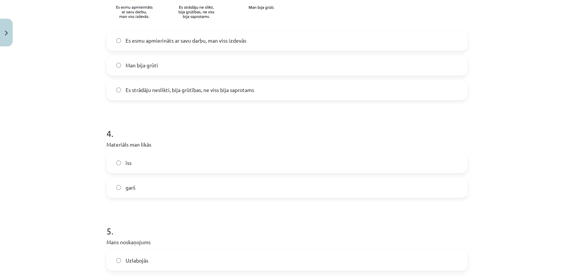
scroll to position [448, 0]
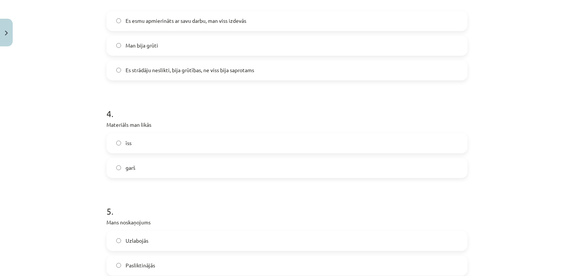
click at [169, 52] on label "Man bija grūti" at bounding box center [286, 45] width 359 height 19
click at [161, 71] on span "Es strādāju neslikti, bija grūtības, ne viss bija saprotams" at bounding box center [190, 70] width 129 height 8
click at [183, 29] on label "Es esmu apmierināts ar savu darbu, man viss izdevās" at bounding box center [286, 21] width 359 height 19
click at [173, 145] on label "īss" at bounding box center [286, 143] width 359 height 19
click at [165, 158] on div "garš" at bounding box center [286, 168] width 361 height 20
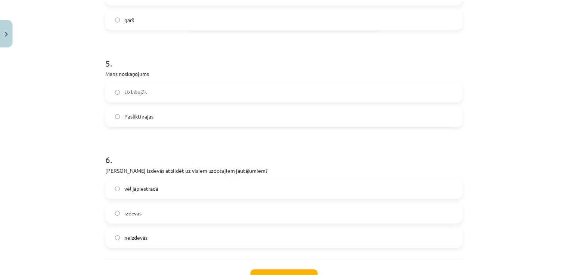
scroll to position [598, 0]
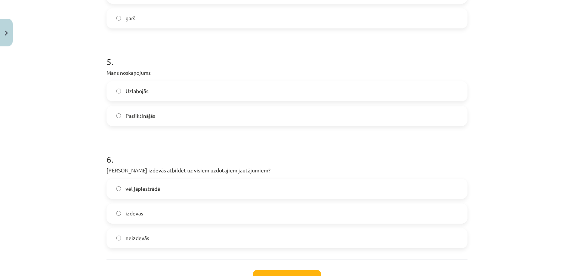
click at [146, 24] on label "garš" at bounding box center [286, 18] width 359 height 19
click at [145, 89] on span "Uzlabojās" at bounding box center [137, 91] width 23 height 8
click at [173, 207] on label "izdevās" at bounding box center [286, 213] width 359 height 19
click at [290, 272] on button "Iesniegt" at bounding box center [287, 278] width 68 height 16
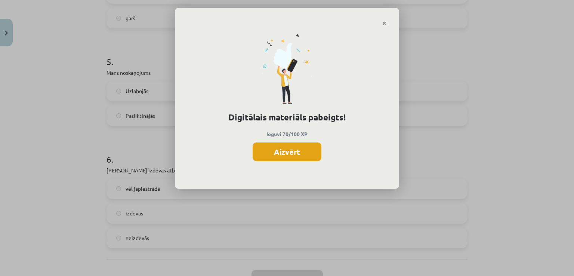
click at [291, 147] on button "Aizvērt" at bounding box center [287, 151] width 69 height 19
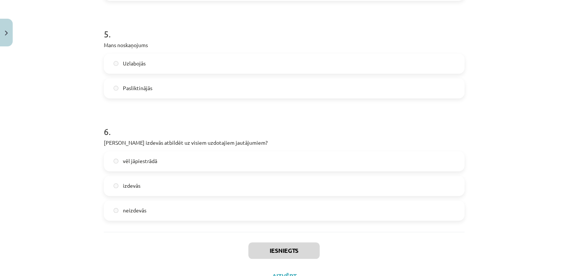
scroll to position [656, 0]
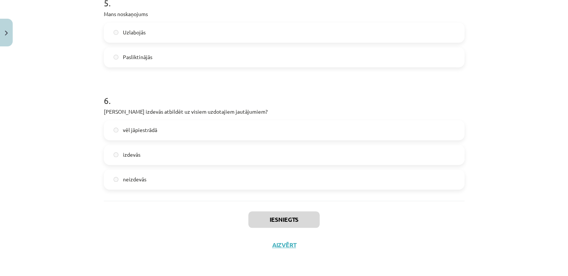
click at [280, 239] on div "Iesniegts Aizvērt" at bounding box center [284, 227] width 361 height 52
click at [282, 245] on button "Aizvērt" at bounding box center [284, 244] width 28 height 7
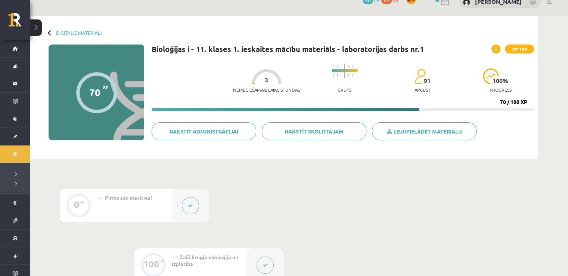
scroll to position [0, 0]
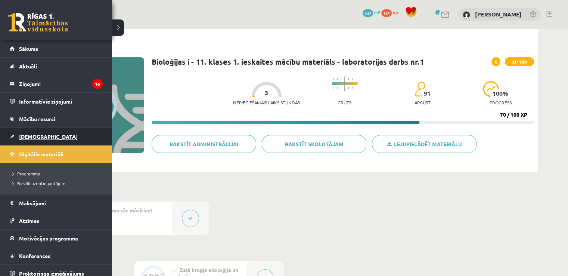
click at [32, 134] on span "[DEMOGRAPHIC_DATA]" at bounding box center [48, 136] width 59 height 7
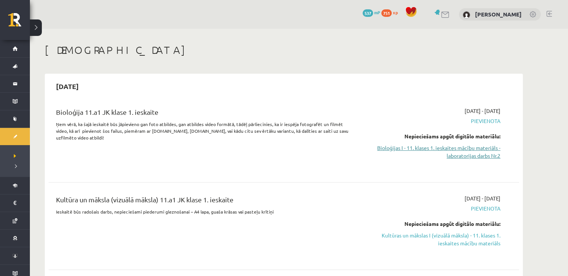
click at [479, 150] on link "Bioloģijas I - 11. klases 1. ieskaites mācību materiāls - laboratorijas darbs N…" at bounding box center [430, 152] width 141 height 16
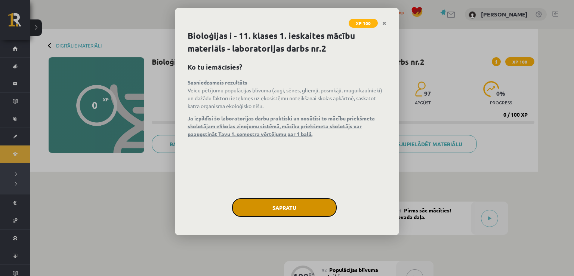
click at [312, 207] on button "Sapratu" at bounding box center [284, 207] width 105 height 19
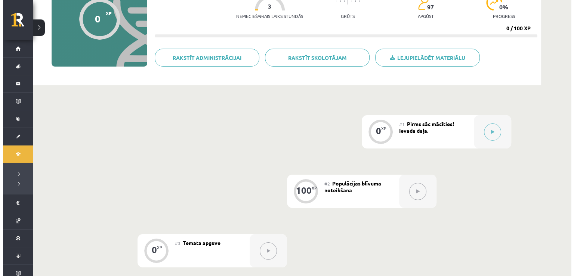
scroll to position [149, 0]
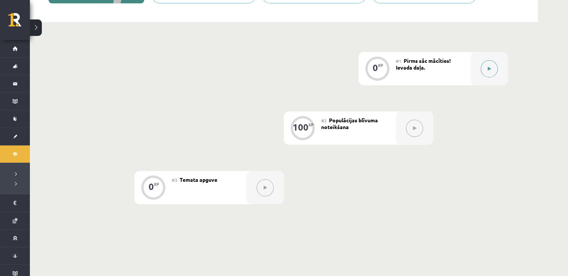
click at [493, 73] on button at bounding box center [489, 68] width 17 height 17
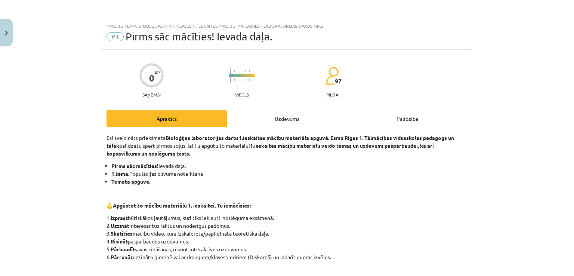
click at [305, 115] on div "Uzdevums" at bounding box center [287, 118] width 120 height 17
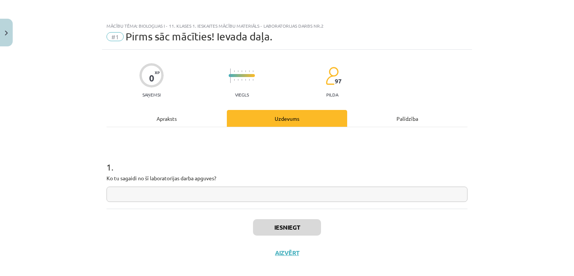
scroll to position [8, 0]
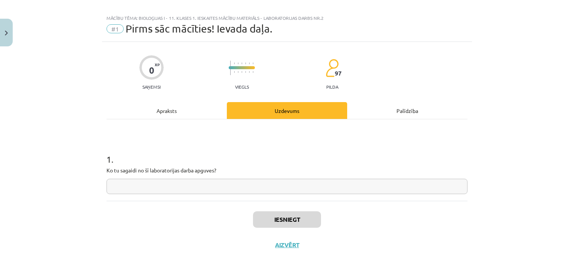
click at [275, 193] on input "text" at bounding box center [286, 186] width 361 height 15
type input "******"
click at [283, 228] on div "Iesniegt Aizvērt" at bounding box center [286, 227] width 361 height 52
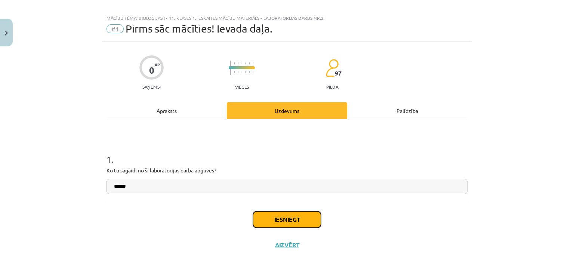
click at [284, 222] on button "Iesniegt" at bounding box center [287, 219] width 68 height 16
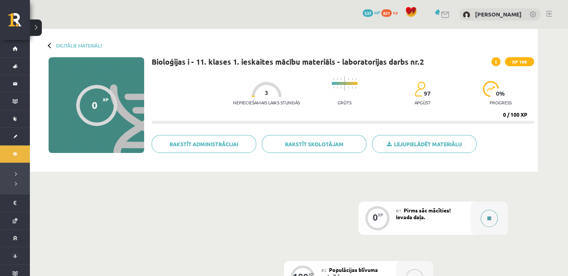
click at [483, 222] on button at bounding box center [489, 218] width 17 height 17
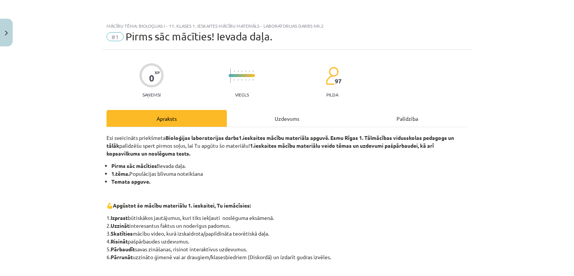
click at [282, 128] on div "Esi sveicināts priekšmeta Bioloģijas laboratorijas darbs 1.ieskaites mācību mat…" at bounding box center [286, 242] width 361 height 230
click at [281, 120] on div "Uzdevums" at bounding box center [287, 118] width 120 height 17
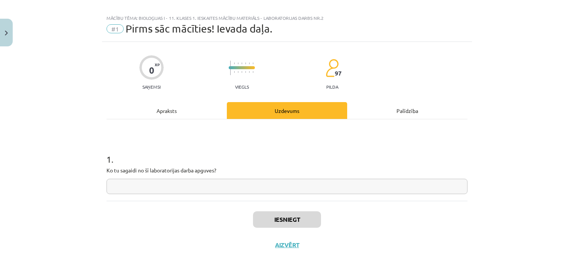
click at [248, 198] on div "1 . Ko tu sagaidi no šī laboratorijas darba apguves?" at bounding box center [286, 159] width 361 height 81
click at [250, 181] on input "text" at bounding box center [286, 186] width 361 height 15
type input "******"
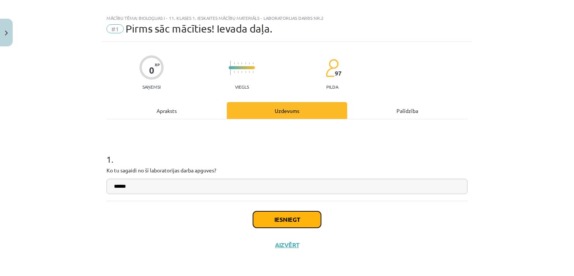
click at [300, 216] on button "Iesniegt" at bounding box center [287, 219] width 68 height 16
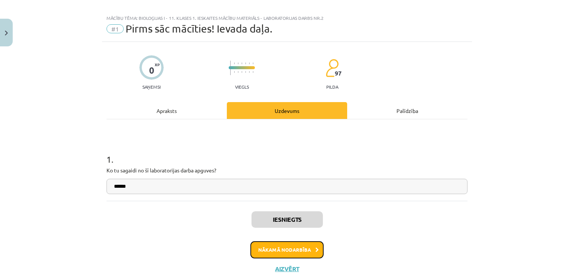
click at [287, 248] on button "Nākamā nodarbība" at bounding box center [286, 249] width 73 height 17
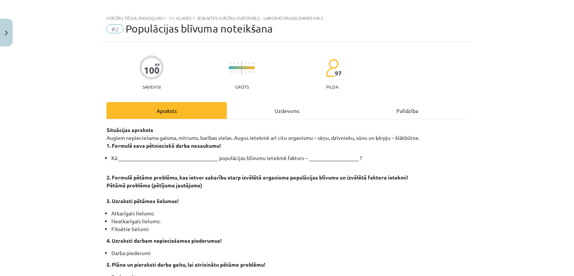
scroll to position [19, 0]
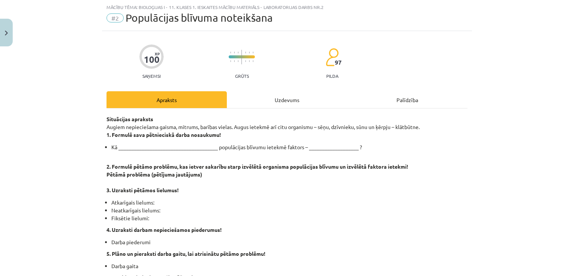
click at [282, 92] on div "Uzdevums" at bounding box center [287, 99] width 120 height 17
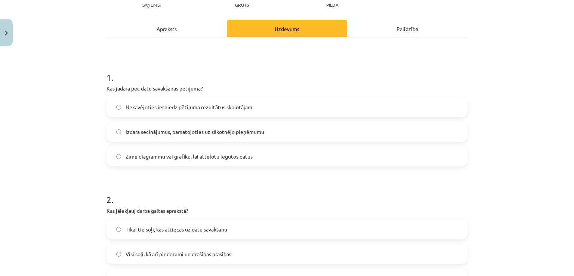
scroll to position [157, 0]
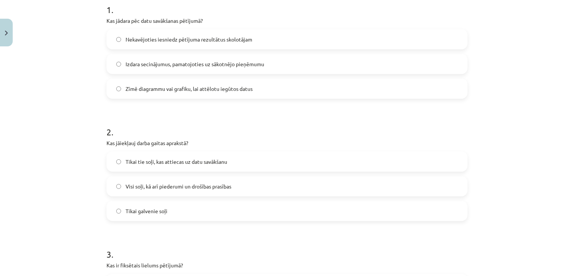
click at [201, 178] on label "Visi soļi, kā arī piederumi un drošības prasības" at bounding box center [286, 186] width 359 height 19
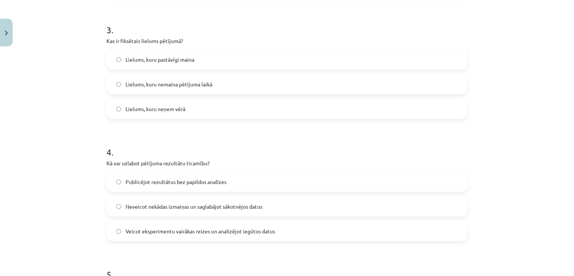
click at [296, 76] on label "Lielums, kuru nemaina pētījuma laikā" at bounding box center [286, 84] width 359 height 19
click at [204, 234] on span "Veicot eksperimentu vairākas reizes un analizējot iegūtos datus" at bounding box center [200, 231] width 149 height 8
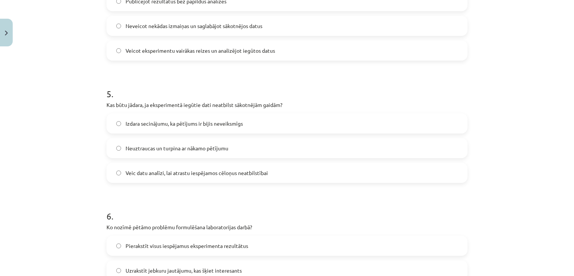
scroll to position [568, 0]
